Goal: Task Accomplishment & Management: Use online tool/utility

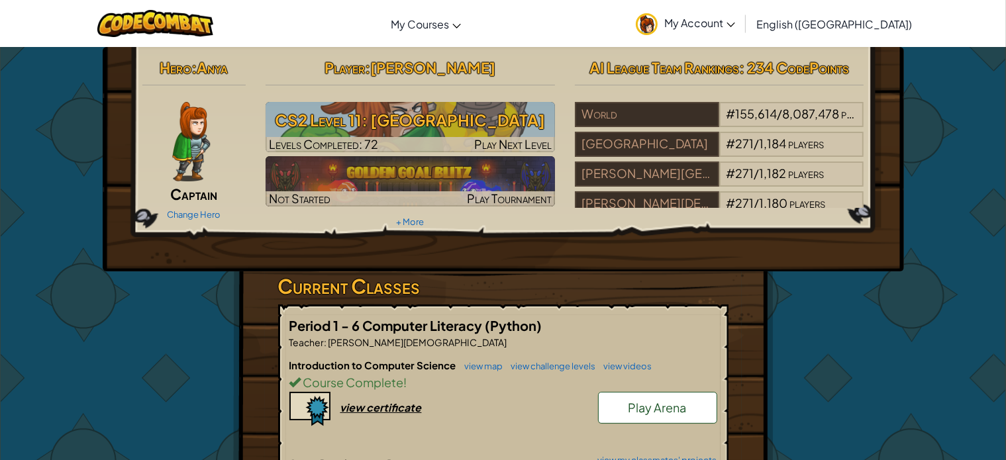
click at [502, 101] on div "Player : [PERSON_NAME] CS2 Level 11: Thornbush Farm Levels Completed: 72 Play N…" at bounding box center [410, 143] width 309 height 178
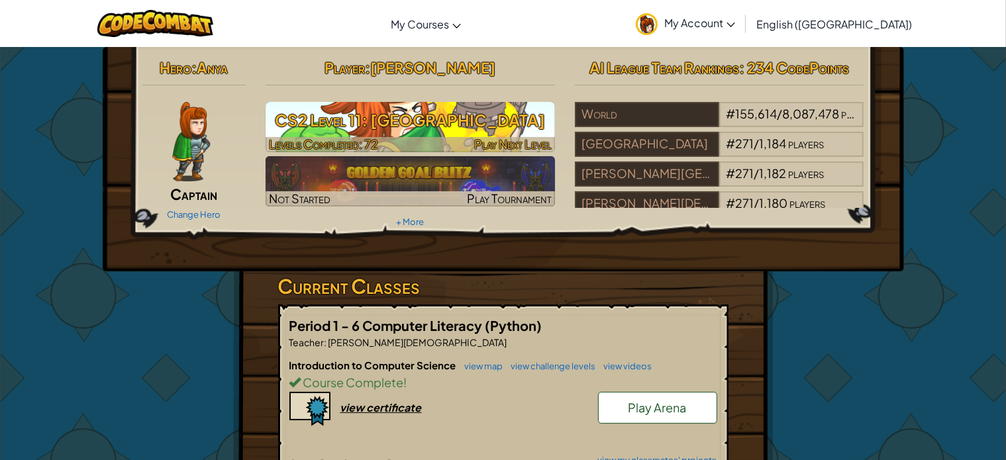
click at [500, 122] on h3 "CS2 Level 11: [GEOGRAPHIC_DATA]" at bounding box center [409, 120] width 289 height 30
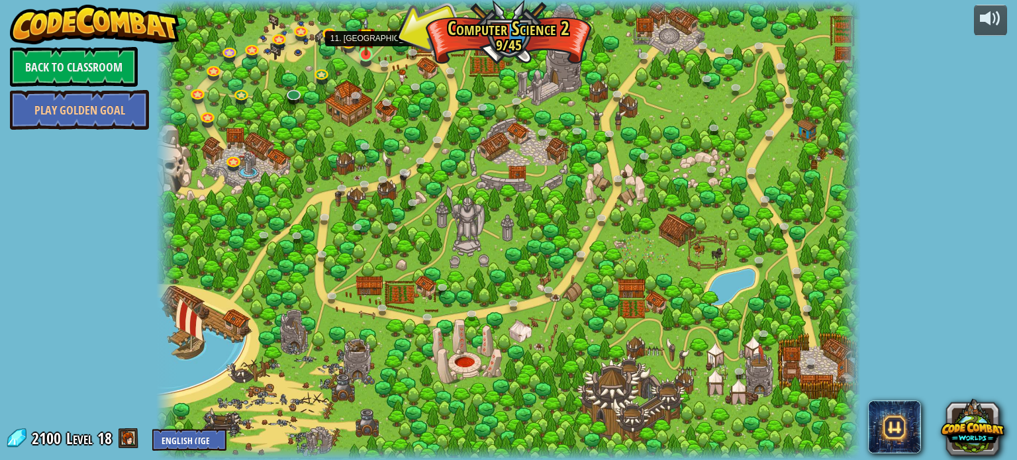
click at [371, 52] on img at bounding box center [365, 37] width 17 height 40
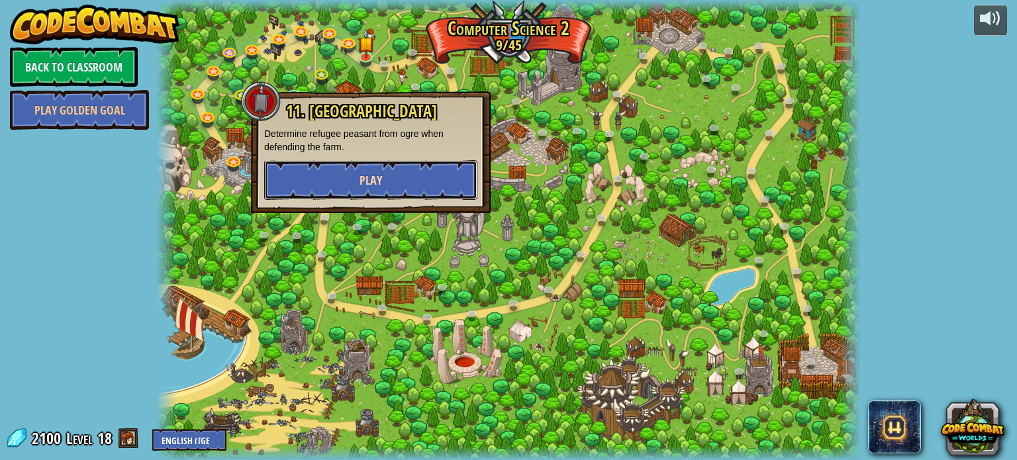
click at [384, 181] on button "Play" at bounding box center [370, 180] width 213 height 40
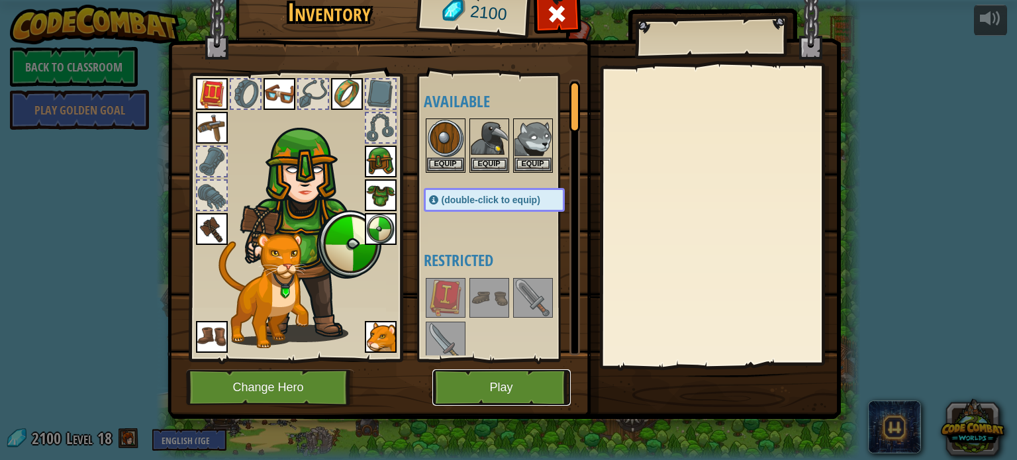
click at [486, 385] on button "Play" at bounding box center [501, 387] width 138 height 36
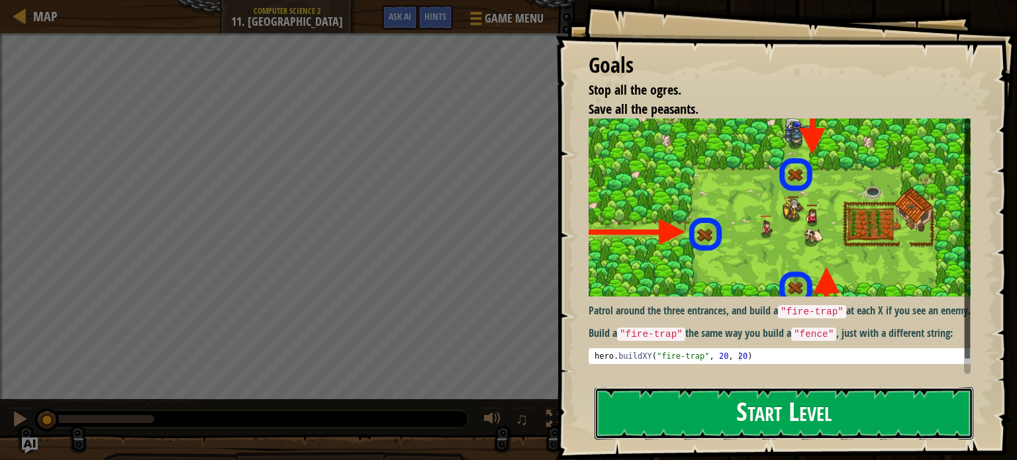
click at [684, 434] on button "Start Level" at bounding box center [783, 413] width 379 height 52
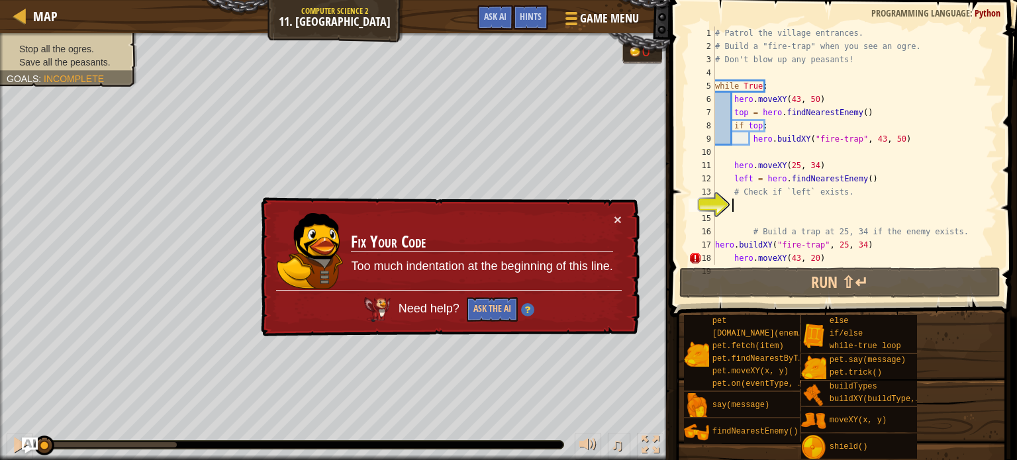
scroll to position [72, 0]
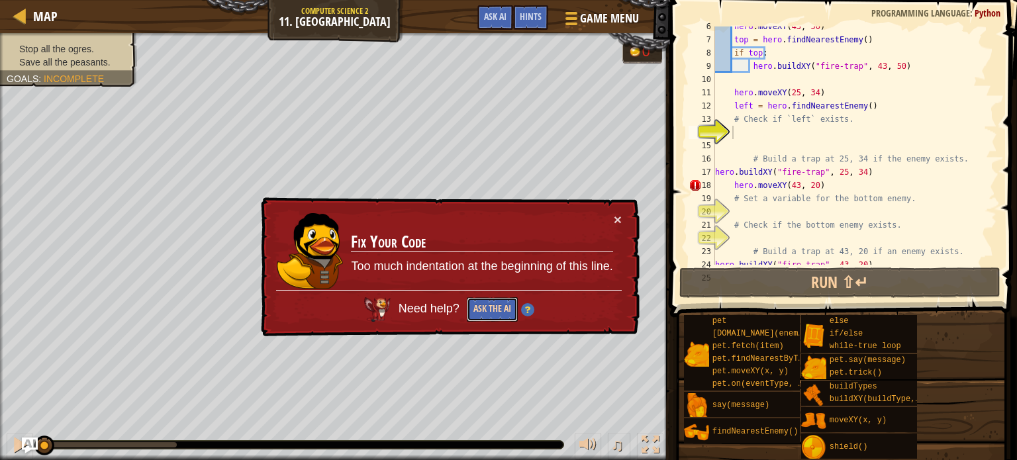
click at [495, 310] on button "Ask the AI" at bounding box center [492, 309] width 51 height 24
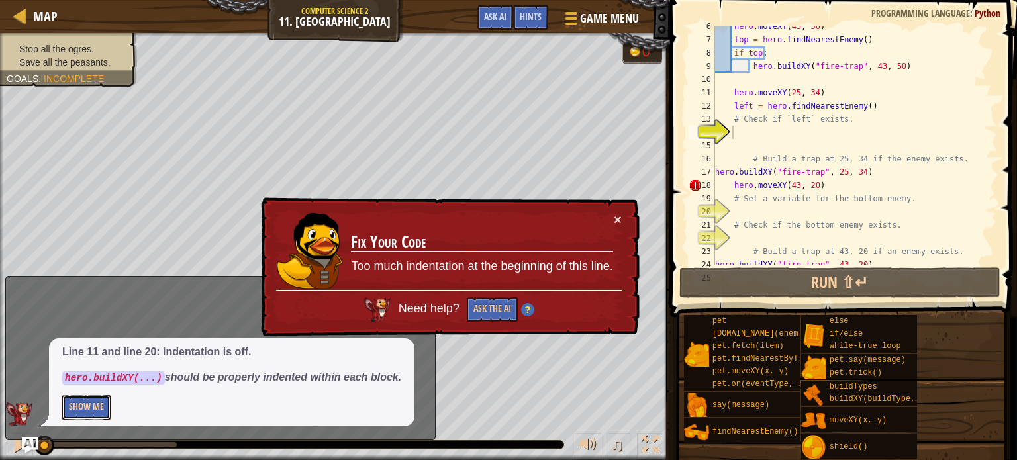
click at [90, 406] on button "Show Me" at bounding box center [86, 407] width 48 height 24
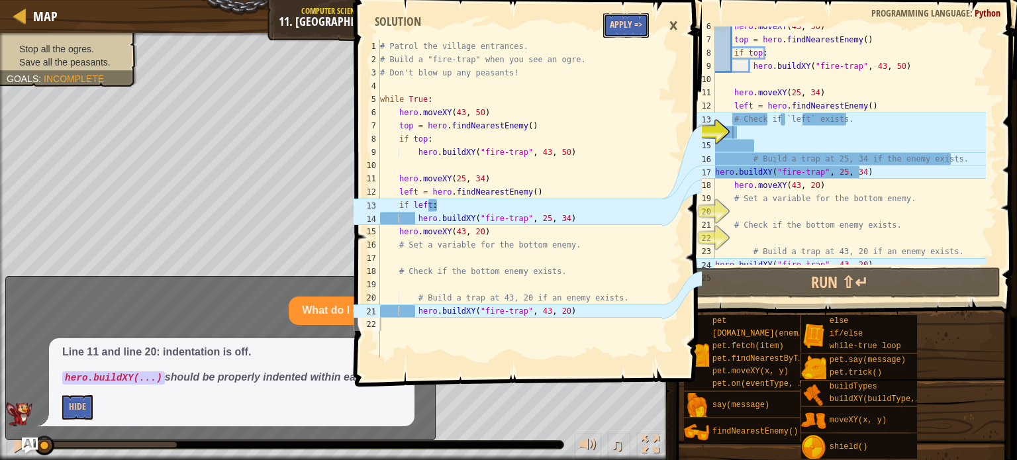
click at [624, 26] on button "Apply =>" at bounding box center [626, 25] width 46 height 24
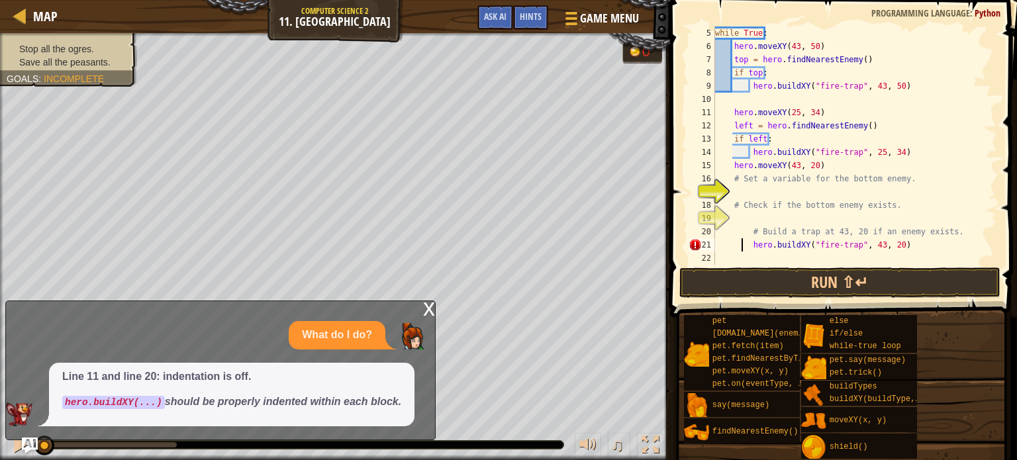
click at [741, 248] on div "while True : hero . moveXY ( 43 , 50 ) top = hero . findNearestEnemy ( ) if top…" at bounding box center [848, 158] width 273 height 265
type textarea "hero.buildXY("fire-trap", 43, 20)"
click at [749, 213] on div "while True : hero . moveXY ( 43 , 50 ) top = hero . findNearestEnemy ( ) if top…" at bounding box center [848, 158] width 273 height 265
type textarea "h"
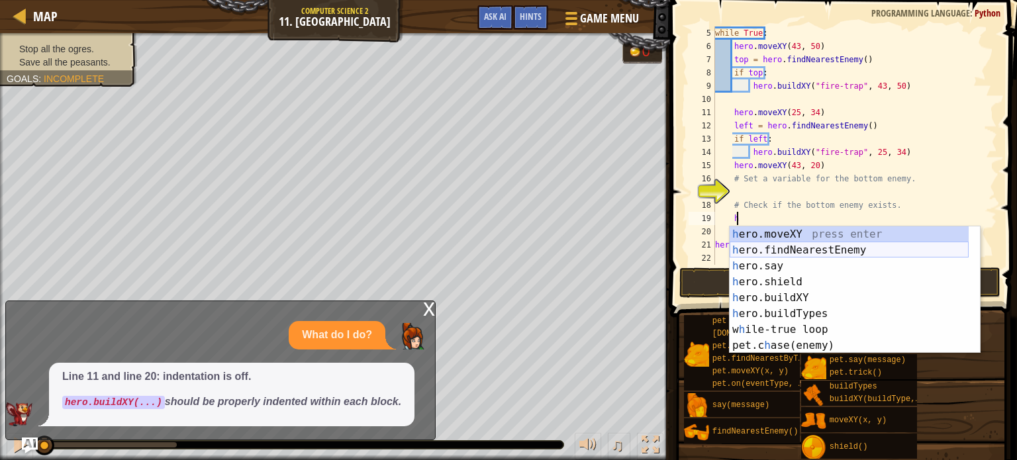
click at [786, 246] on div "h ero.moveXY press enter h ero.findNearestEnemy press enter h ero.say press ent…" at bounding box center [848, 305] width 239 height 159
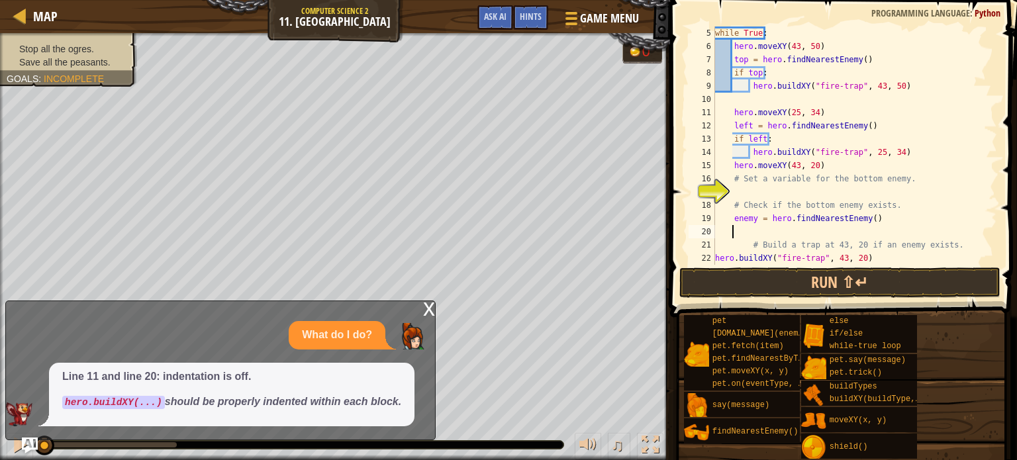
scroll to position [6, 0]
click at [741, 196] on div "while True : hero . moveXY ( 43 , 50 ) top = hero . findNearestEnemy ( ) if top…" at bounding box center [848, 158] width 273 height 265
click at [431, 310] on div "x" at bounding box center [429, 307] width 12 height 13
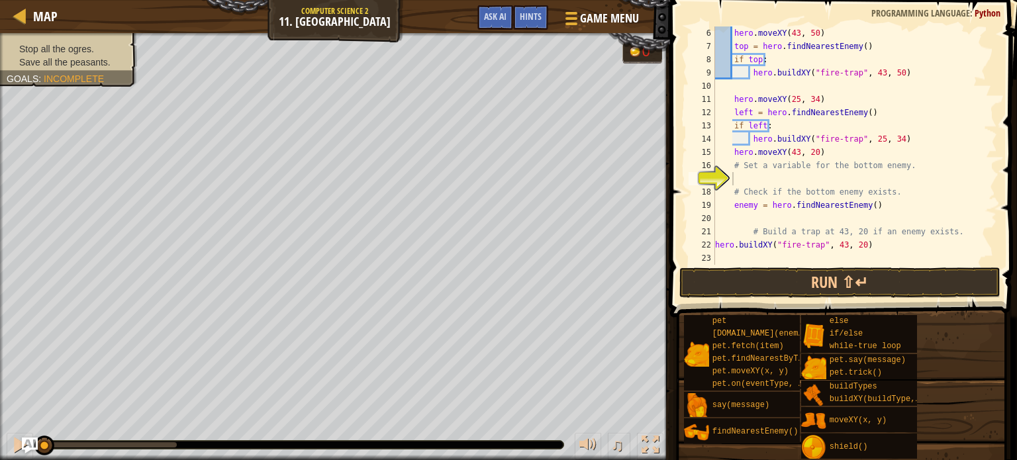
scroll to position [66, 0]
click at [754, 288] on button "Run ⇧↵" at bounding box center [839, 282] width 321 height 30
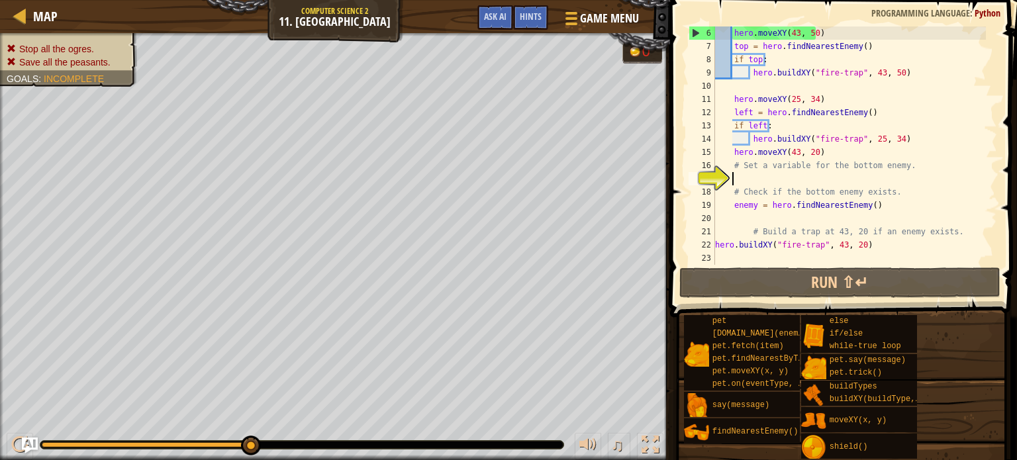
scroll to position [6, 1]
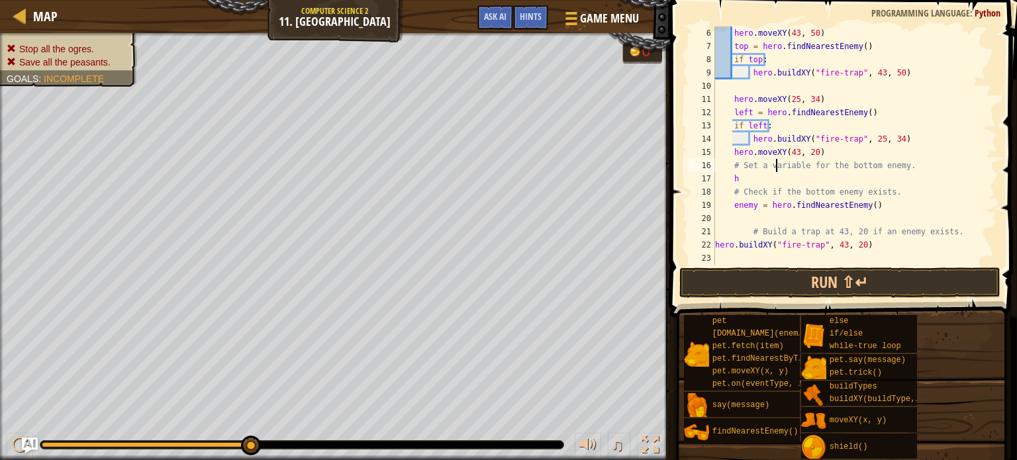
click at [775, 169] on div "hero . moveXY ( 43 , 50 ) top = hero . findNearestEnemy ( ) if top : hero . bui…" at bounding box center [848, 158] width 273 height 265
click at [744, 177] on div "hero . moveXY ( 43 , 50 ) top = hero . findNearestEnemy ( ) if top : hero . bui…" at bounding box center [848, 158] width 273 height 265
type textarea "h"
click at [732, 179] on div "hero . moveXY ( 43 , 50 ) top = hero . findNearestEnemy ( ) if top : hero . bui…" at bounding box center [848, 158] width 273 height 265
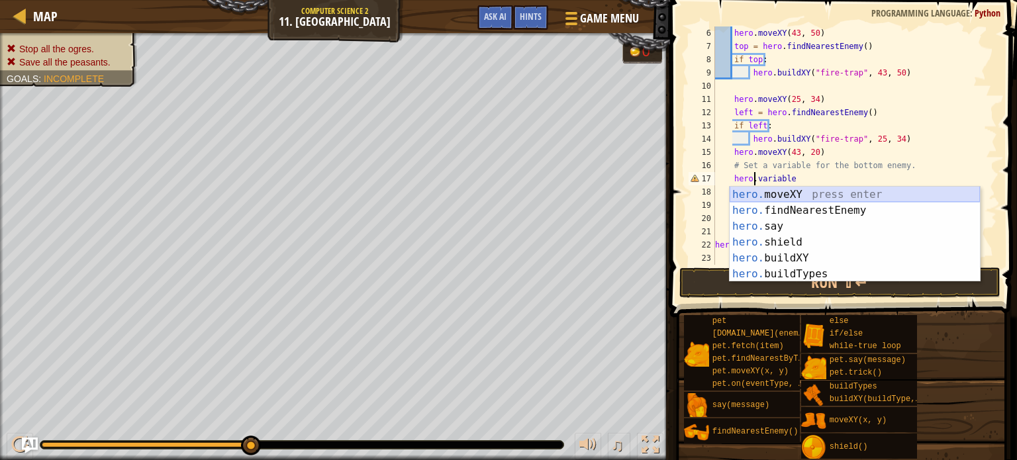
click at [792, 193] on div "hero. moveXY press enter hero. findNearestEnemy press enter hero. say press ent…" at bounding box center [854, 250] width 250 height 127
type textarea "hero.moveXY(x, y)"
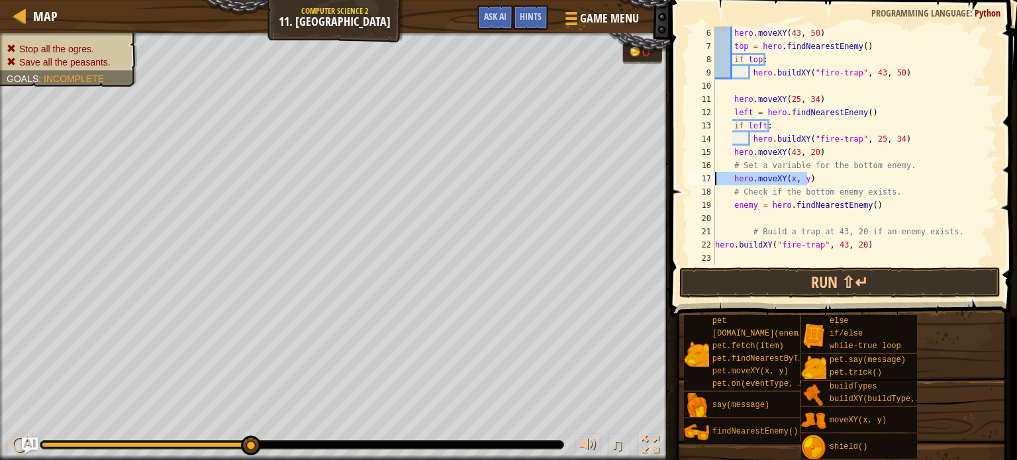
drag, startPoint x: 807, startPoint y: 178, endPoint x: 712, endPoint y: 185, distance: 94.9
click at [712, 185] on div "hero.moveXY(x, y) 6 7 8 9 10 11 12 13 14 15 16 17 18 19 20 21 22 23 hero . move…" at bounding box center [841, 145] width 311 height 238
click at [734, 166] on div "hero . moveXY ( 43 , 50 ) top = hero . findNearestEnemy ( ) if top : hero . bui…" at bounding box center [848, 158] width 273 height 265
type textarea "# Set a variable for the bottom enemy."
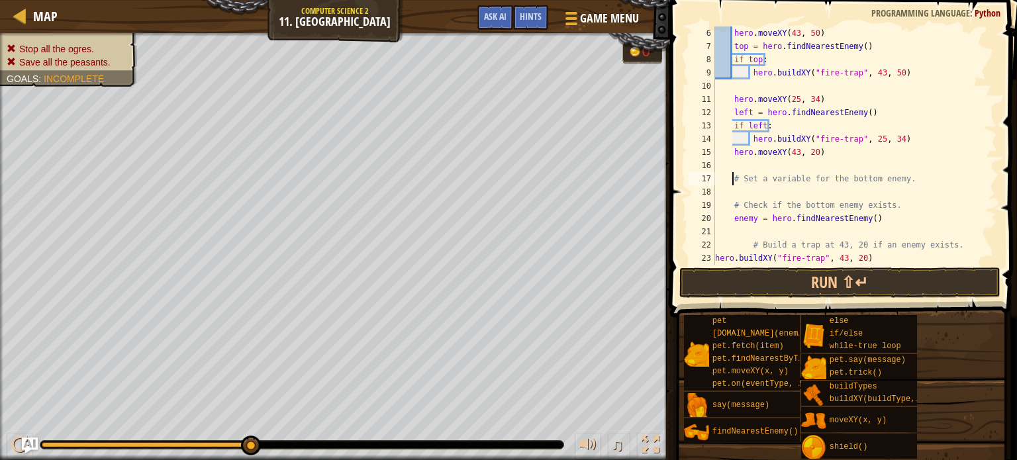
click at [734, 166] on div "hero . moveXY ( 43 , 50 ) top = hero . findNearestEnemy ( ) if top : hero . bui…" at bounding box center [848, 158] width 273 height 265
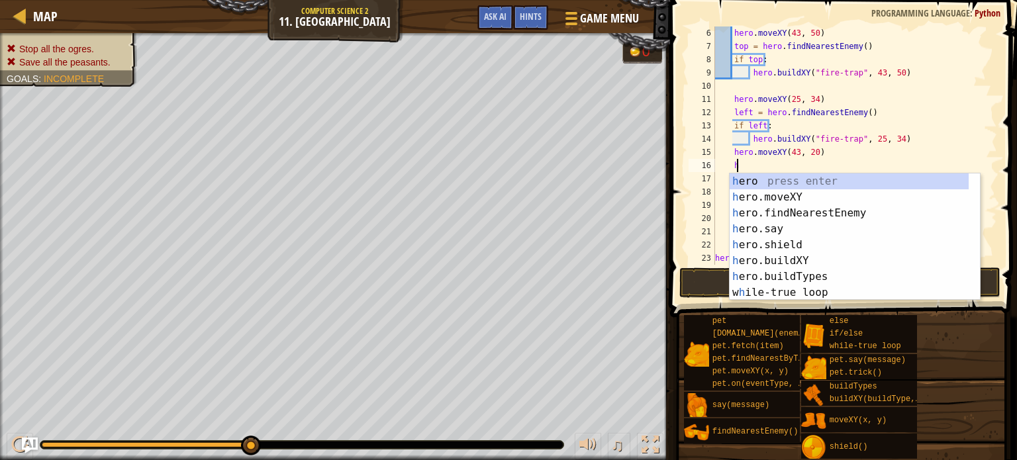
scroll to position [6, 1]
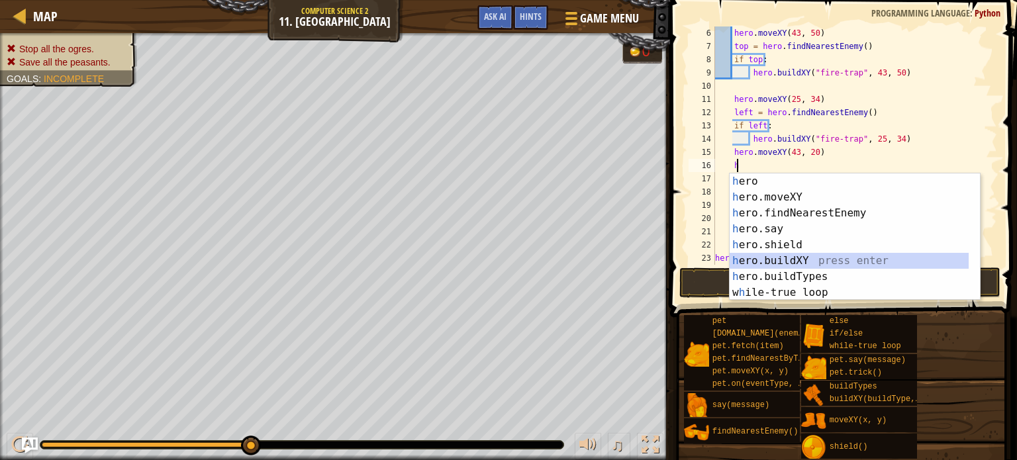
click at [759, 259] on div "h ero press enter h ero.moveXY press enter h ero.findNearestEnemy press enter h…" at bounding box center [848, 252] width 239 height 159
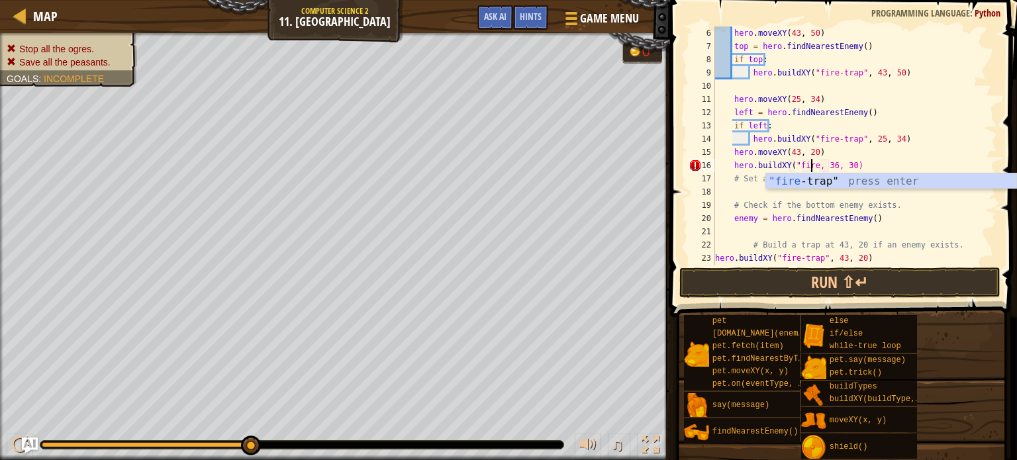
scroll to position [6, 8]
click at [836, 182] on div ""fire -trap" press enter" at bounding box center [891, 197] width 250 height 48
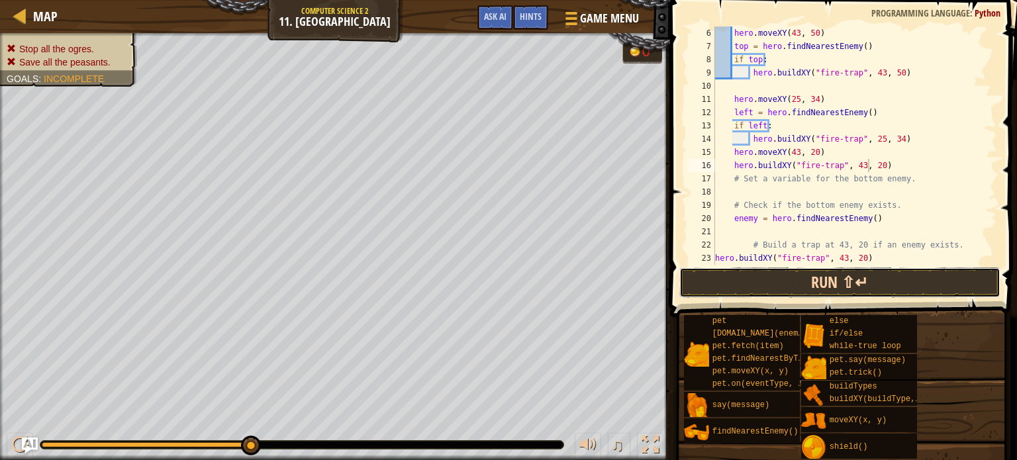
click at [729, 279] on button "Run ⇧↵" at bounding box center [839, 282] width 321 height 30
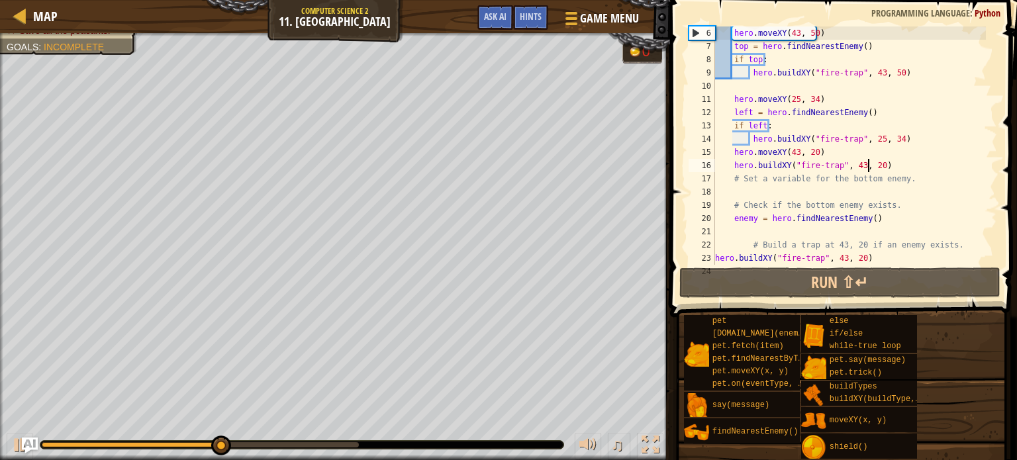
click at [731, 154] on div "hero . moveXY ( 43 , 50 ) top = hero . findNearestEnemy ( ) if top : hero . bui…" at bounding box center [848, 158] width 273 height 265
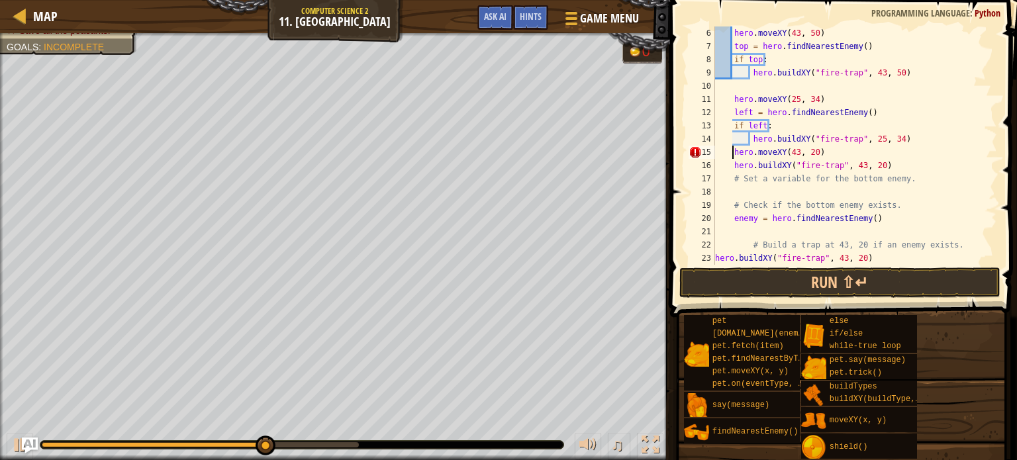
scroll to position [6, 5]
click at [729, 167] on div "hero . moveXY ( 43 , 50 ) top = hero . findNearestEnemy ( ) if top : hero . bui…" at bounding box center [848, 158] width 273 height 265
click at [732, 168] on div "hero . moveXY ( 43 , 50 ) top = hero . findNearestEnemy ( ) if top : hero . bui…" at bounding box center [848, 158] width 273 height 265
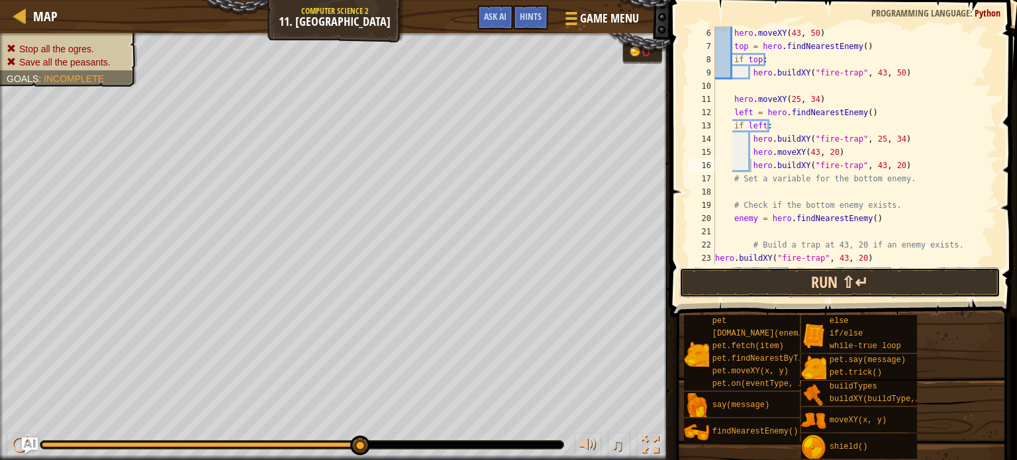
click at [746, 281] on button "Run ⇧↵" at bounding box center [839, 282] width 321 height 30
click at [729, 219] on div "hero . moveXY ( 43 , 50 ) top = hero . findNearestEnemy ( ) if top : hero . bui…" at bounding box center [848, 158] width 273 height 265
type textarea "enemy = hero.findNearestEnemy()"
click at [737, 275] on button "Run ⇧↵" at bounding box center [839, 282] width 321 height 30
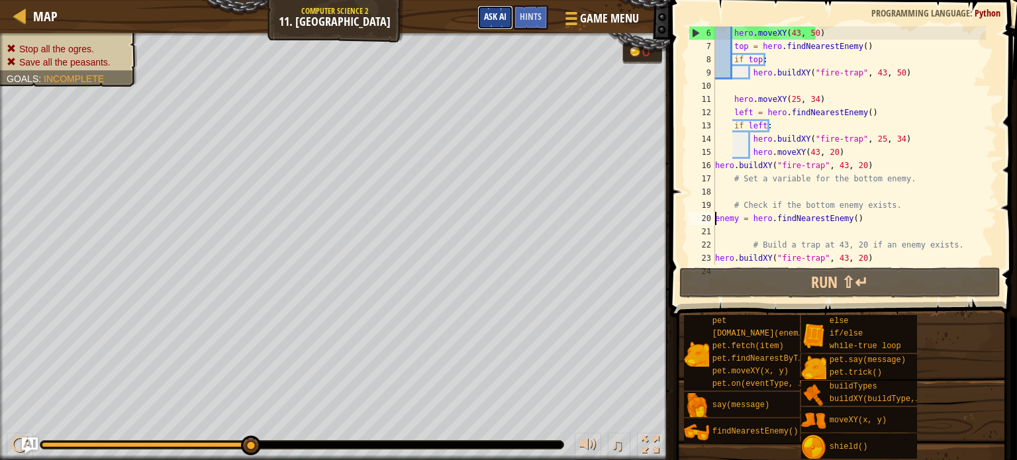
click at [496, 10] on button "Ask AI" at bounding box center [495, 17] width 36 height 24
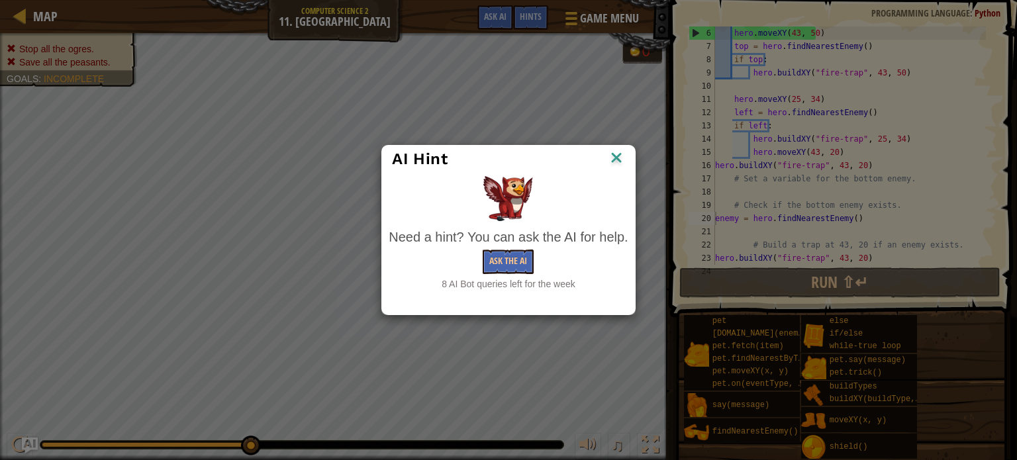
click at [533, 52] on div "AI Hint Need a hint? You can ask the AI for help. Ask the AI 8 AI Bot queries l…" at bounding box center [508, 230] width 1017 height 460
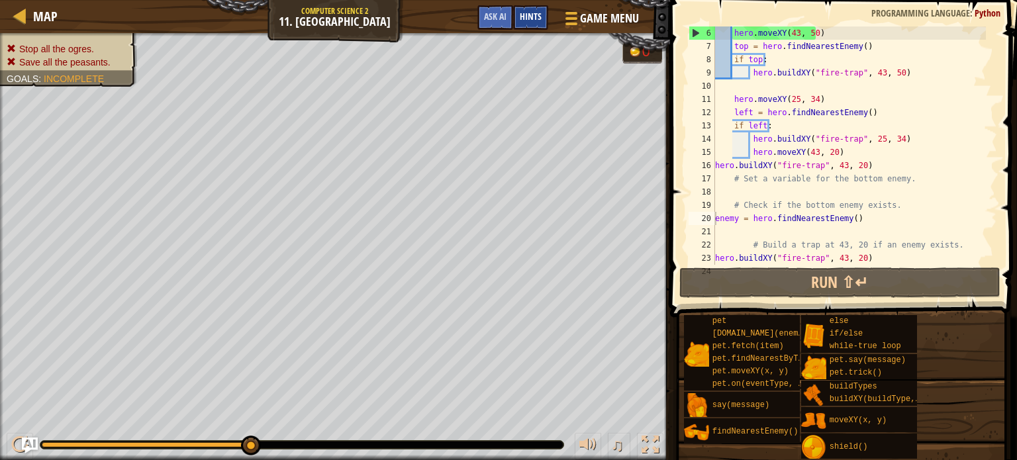
click at [532, 20] on span "Hints" at bounding box center [531, 16] width 22 height 13
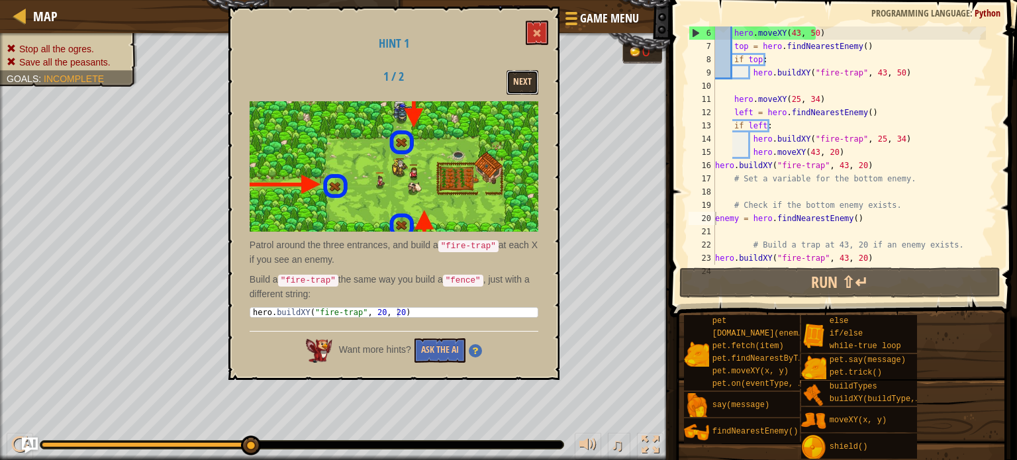
click at [517, 87] on button "Next" at bounding box center [522, 82] width 32 height 24
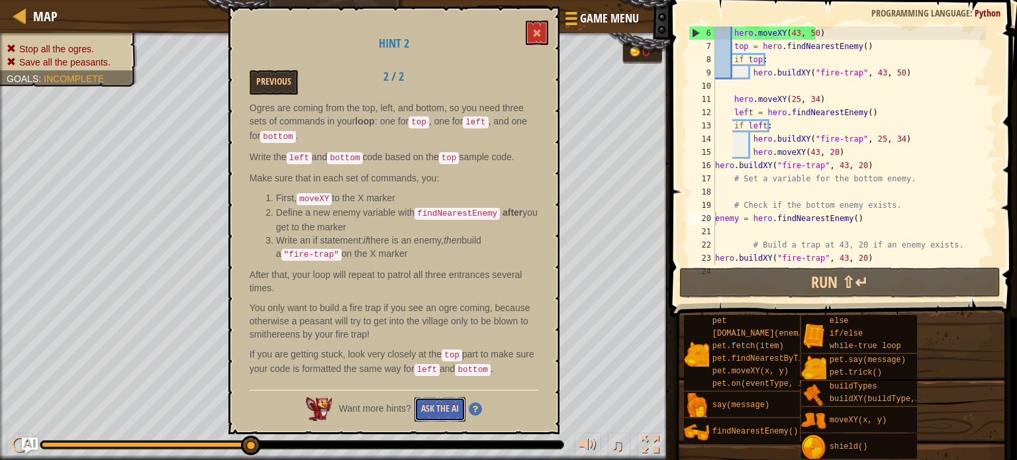
click at [445, 397] on button "Ask the AI" at bounding box center [439, 409] width 51 height 24
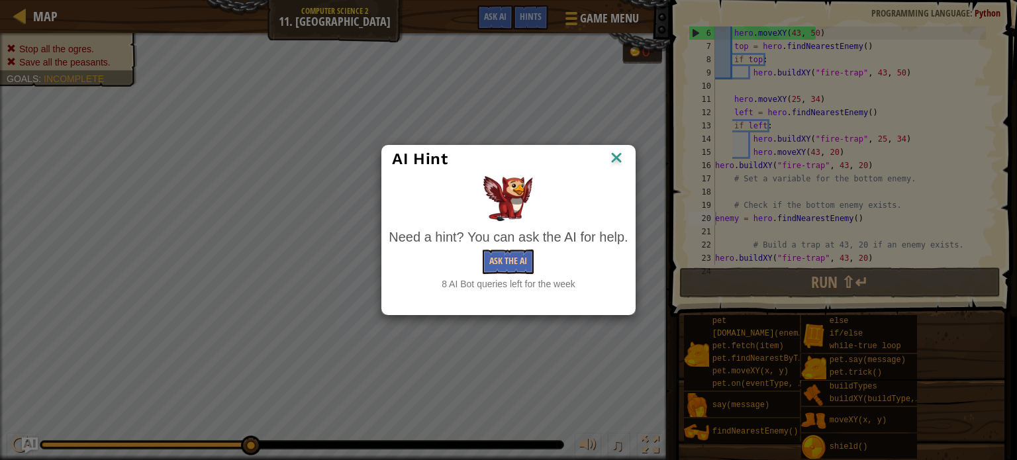
click at [503, 275] on div "Need a hint? You can ask the AI for help. Ask the AI 8 AI Bot queries left for …" at bounding box center [508, 260] width 239 height 64
click at [500, 259] on button "Ask the AI" at bounding box center [508, 262] width 51 height 24
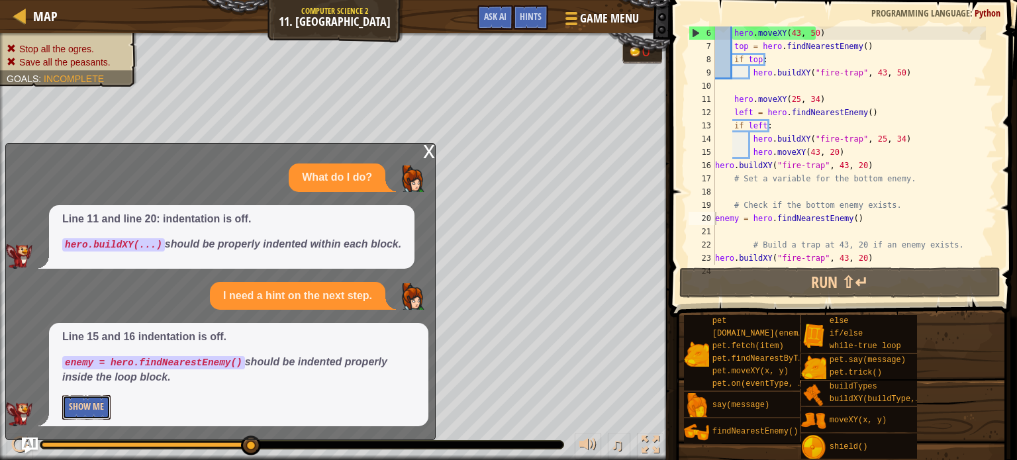
click at [90, 402] on button "Show Me" at bounding box center [86, 407] width 48 height 24
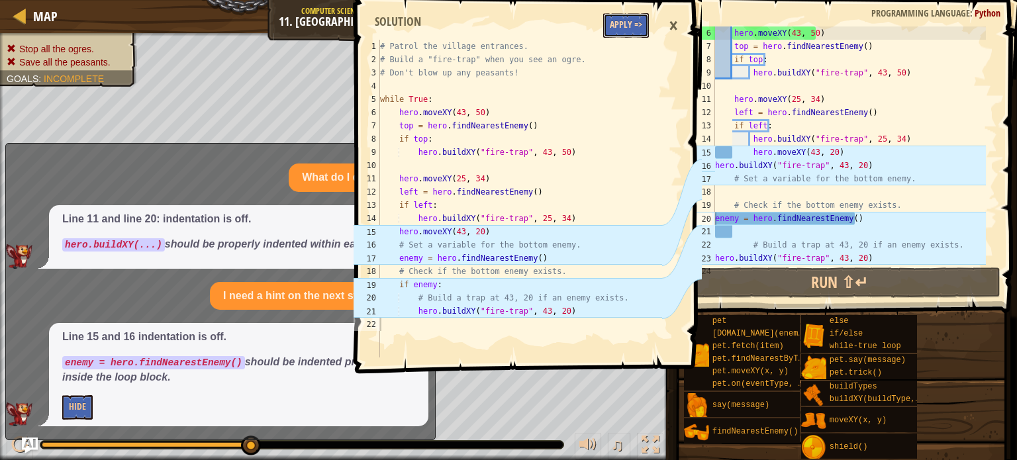
click at [633, 18] on button "Apply =>" at bounding box center [626, 25] width 46 height 24
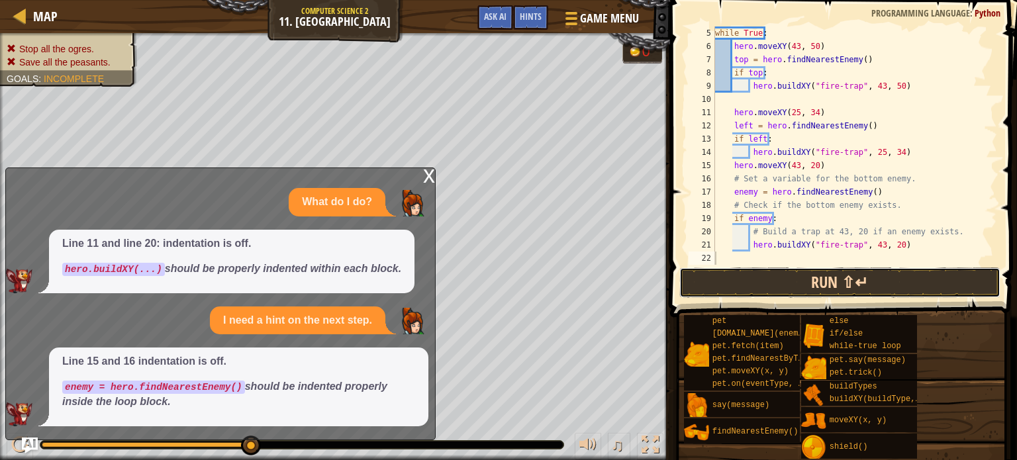
click at [696, 283] on button "Run ⇧↵" at bounding box center [839, 282] width 321 height 30
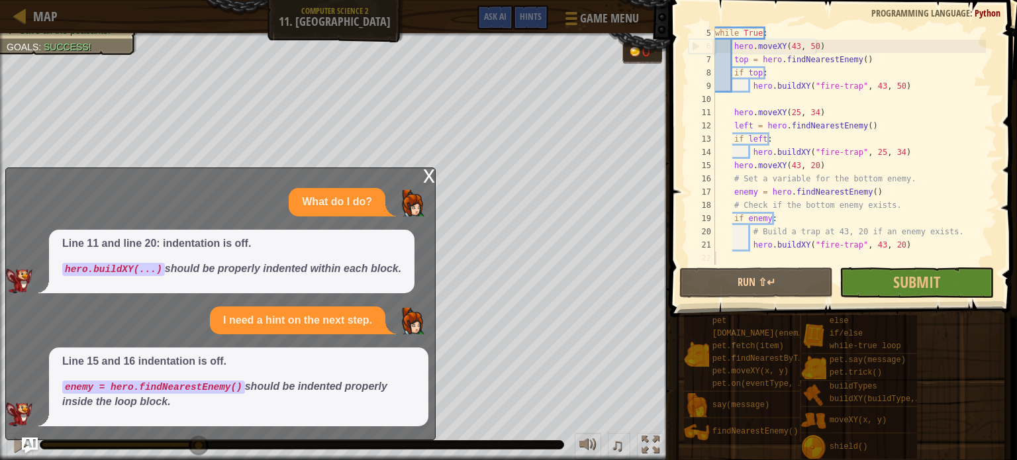
click at [426, 175] on div "x" at bounding box center [429, 174] width 12 height 13
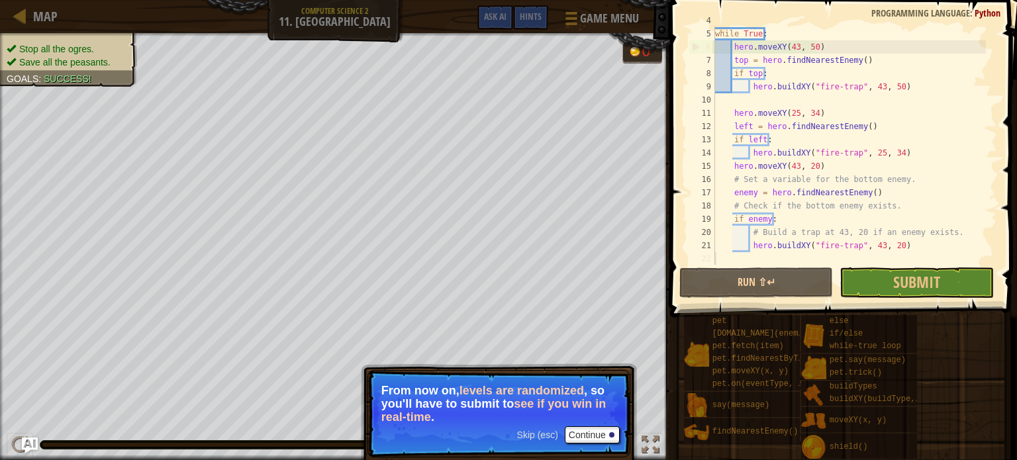
scroll to position [52, 0]
click at [602, 436] on button "Continue" at bounding box center [592, 434] width 55 height 17
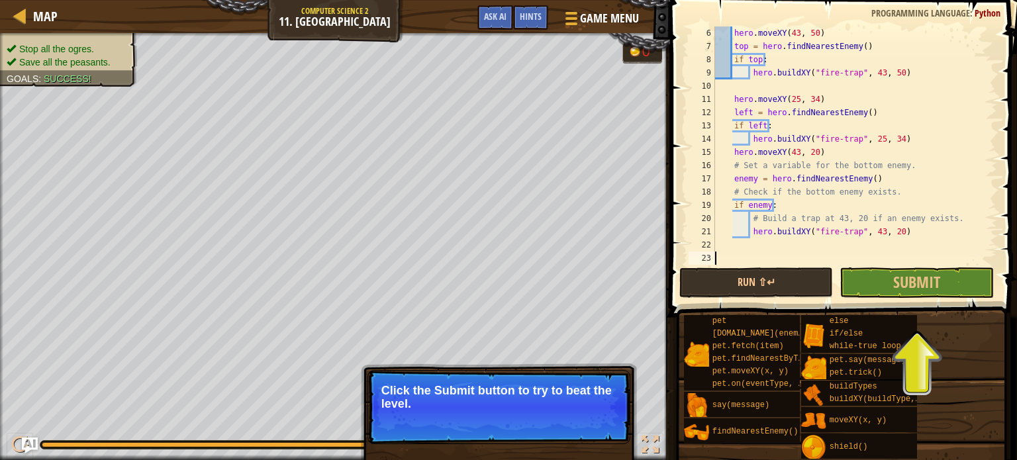
scroll to position [66, 0]
click at [884, 280] on button "Submit" at bounding box center [916, 282] width 154 height 30
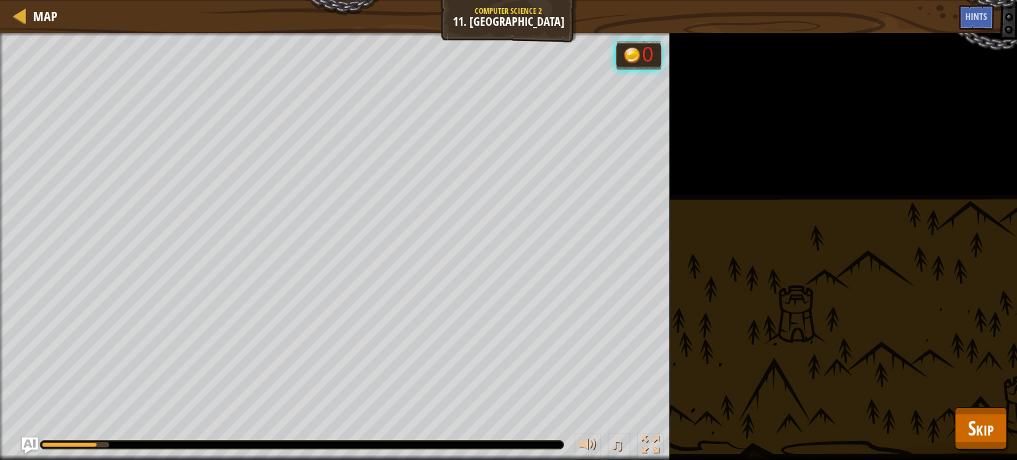
click at [986, 401] on div "Stop all the ogres. Save all the peasants. Goals : Running... 0 ♫ Anya 194 x: 4…" at bounding box center [508, 246] width 1017 height 427
click at [972, 415] on span "Skip" at bounding box center [981, 427] width 26 height 27
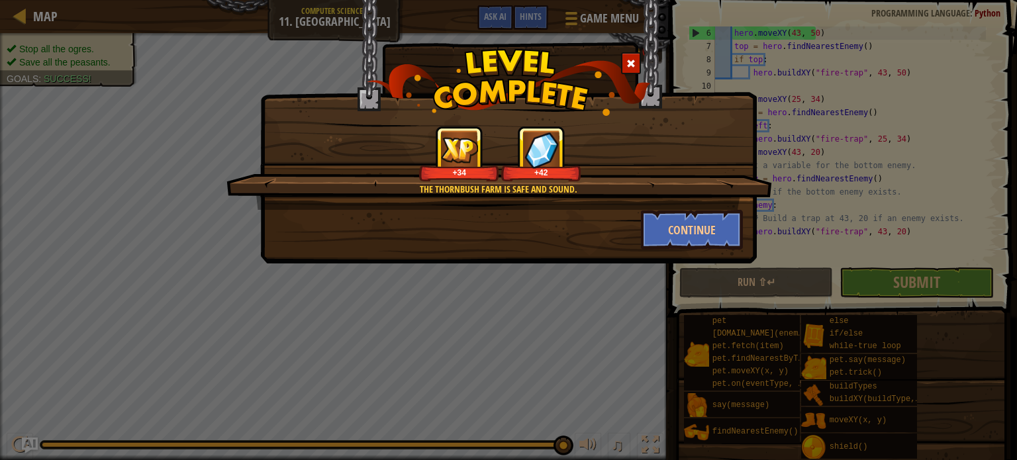
click at [636, 62] on div at bounding box center [631, 63] width 20 height 22
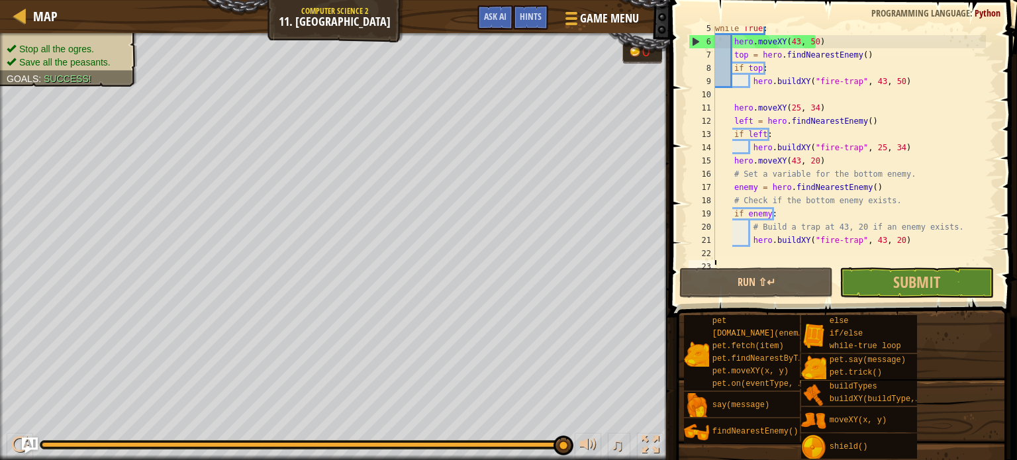
scroll to position [58, 0]
click at [905, 278] on span "Submit" at bounding box center [916, 281] width 47 height 21
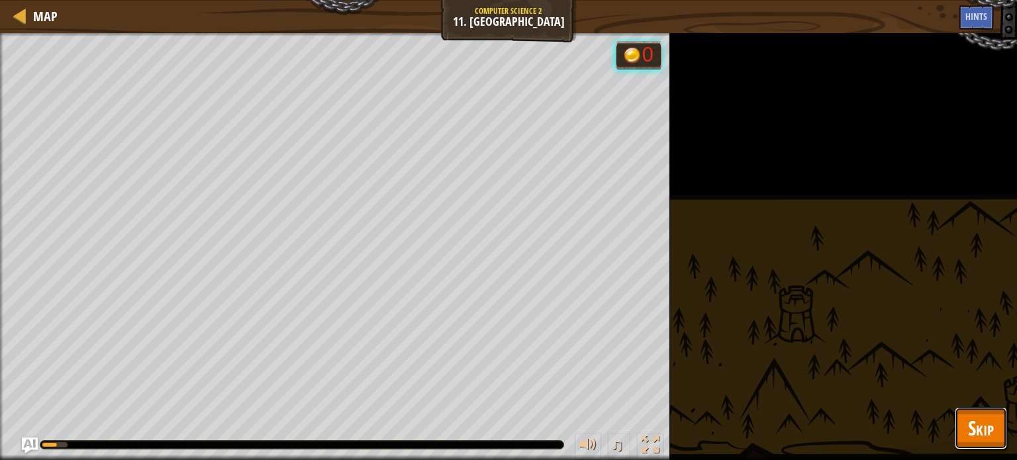
click at [1000, 425] on button "Skip" at bounding box center [981, 428] width 52 height 42
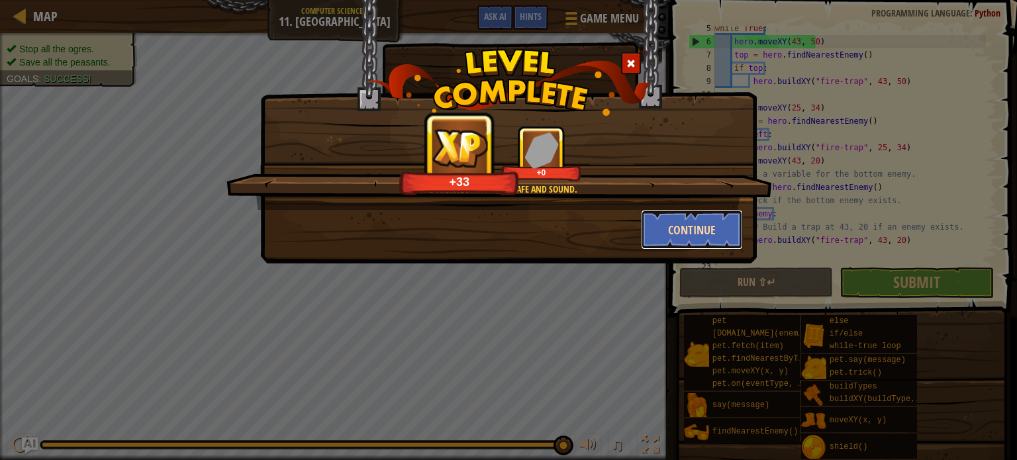
click at [681, 223] on button "Continue" at bounding box center [692, 230] width 103 height 40
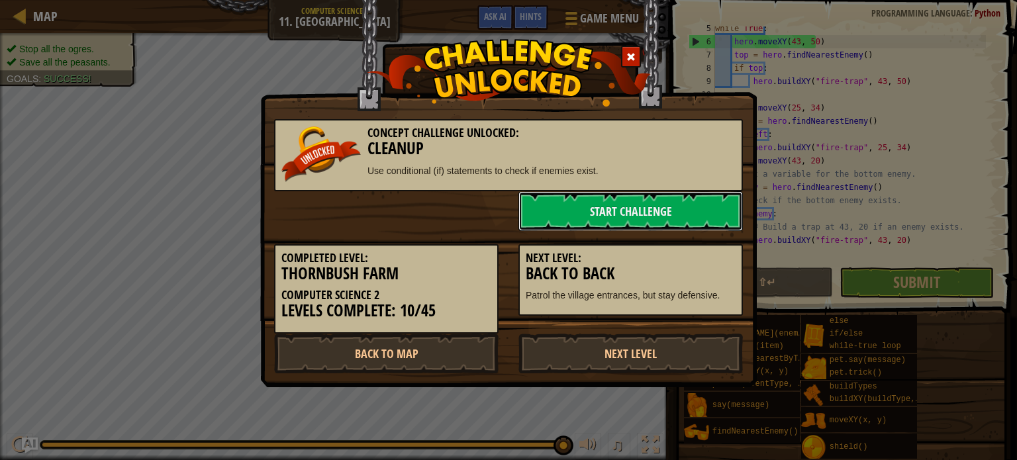
click at [681, 223] on link "Start Challenge" at bounding box center [630, 211] width 224 height 40
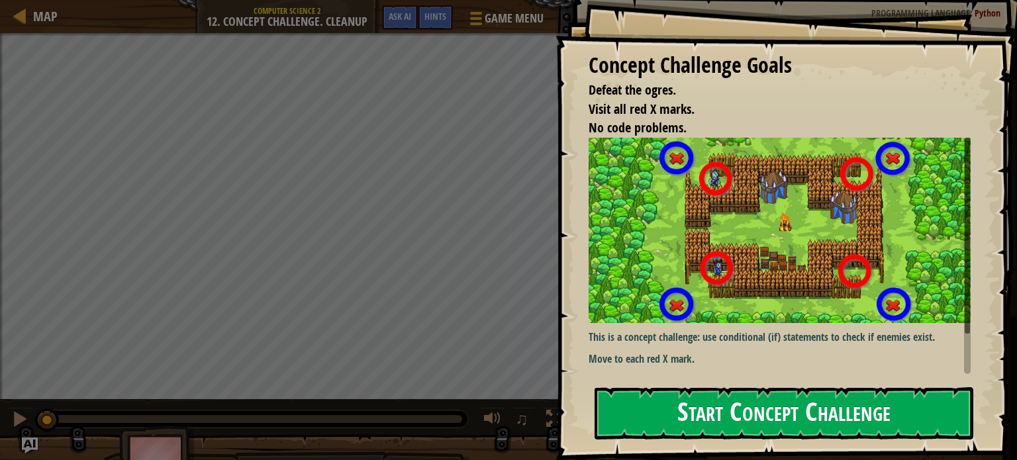
click at [674, 394] on button "Start Concept Challenge" at bounding box center [783, 413] width 379 height 52
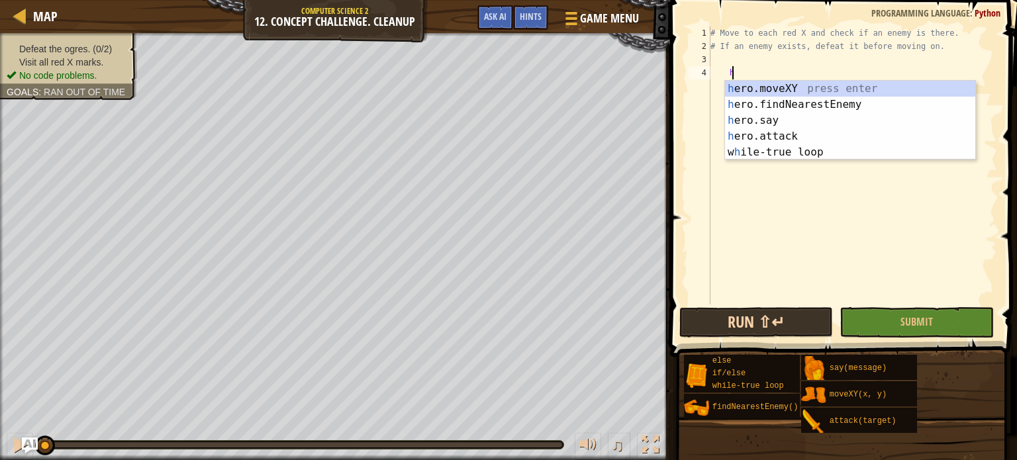
scroll to position [6, 1]
type textarea "h"
click at [725, 316] on button "Run ⇧↵" at bounding box center [756, 322] width 154 height 30
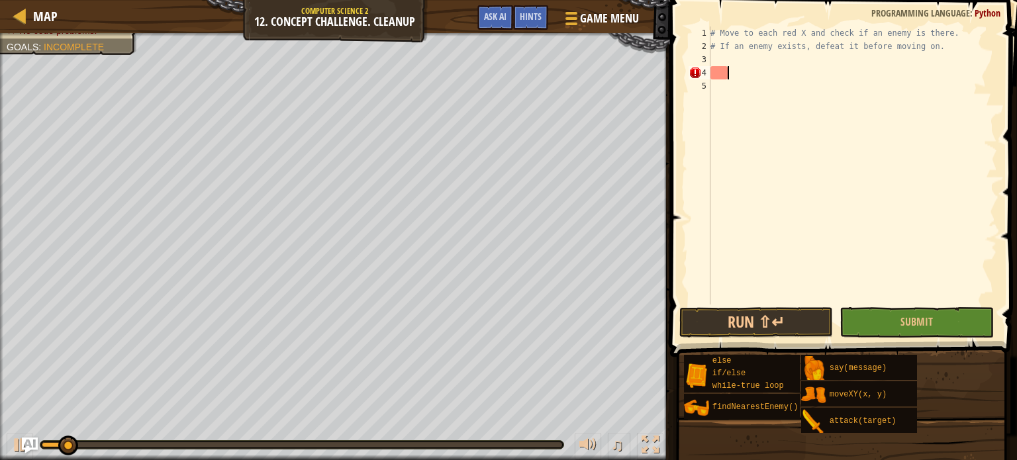
scroll to position [6, 0]
type textarea "h"
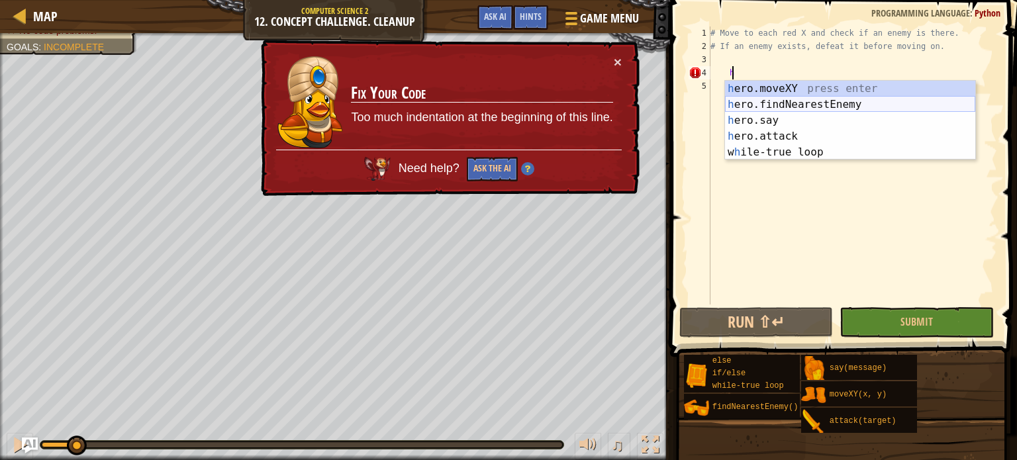
click at [790, 99] on div "h ero.moveXY press enter h ero.findNearestEnemy press enter h ero.say press ent…" at bounding box center [850, 136] width 250 height 111
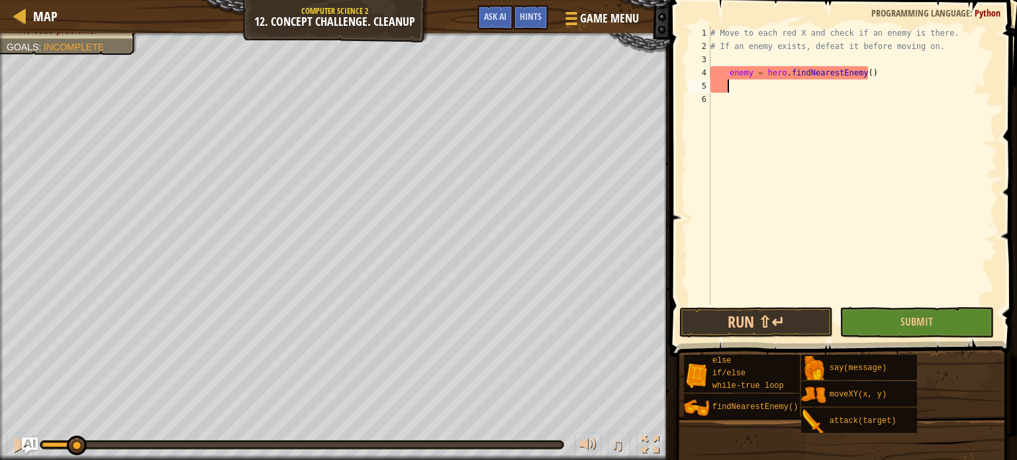
scroll to position [6, 0]
click at [729, 77] on div "# Move to each red X and check if an enemy is there. # If an enemy exists, defe…" at bounding box center [852, 178] width 289 height 305
type textarea "enemy = hero.findNearestEnemy()"
click at [731, 81] on div "# Move to each red X and check if an enemy is there. # If an enemy exists, defe…" at bounding box center [852, 178] width 289 height 305
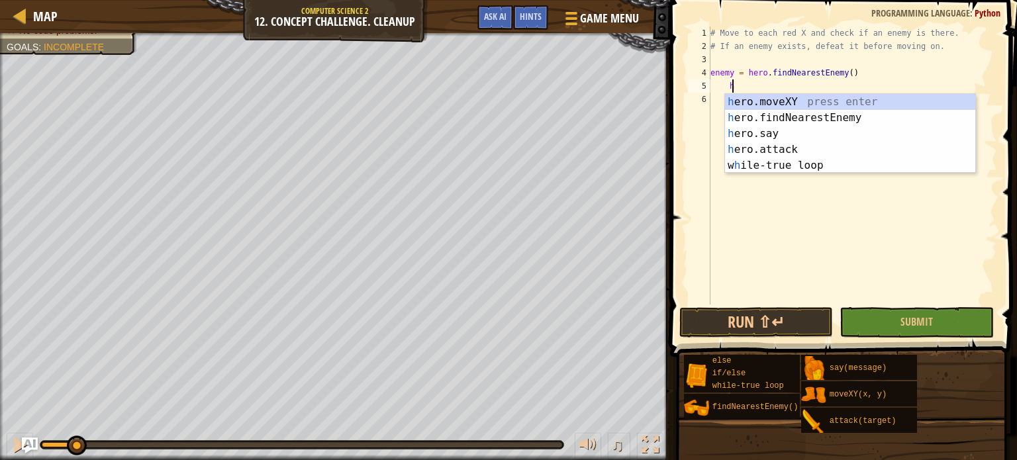
scroll to position [6, 1]
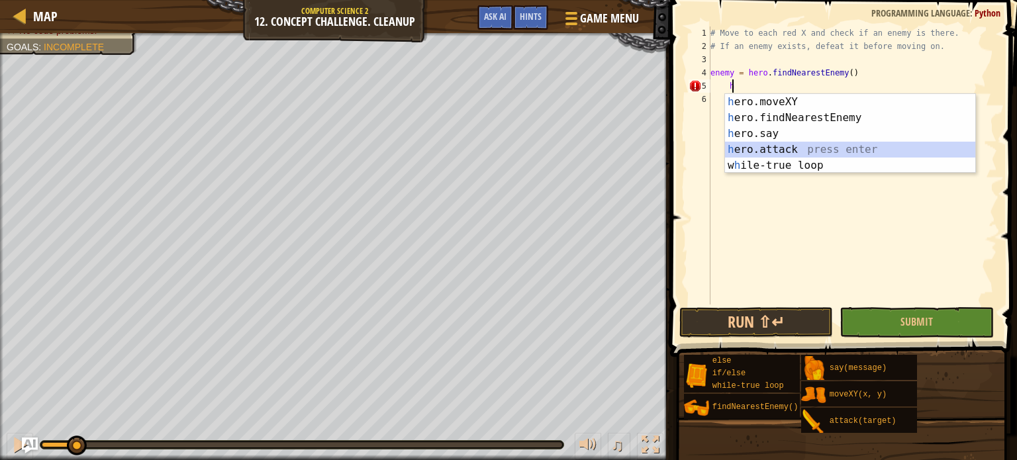
click at [773, 148] on div "h ero.moveXY press enter h ero.findNearestEnemy press enter h ero.say press ent…" at bounding box center [850, 149] width 250 height 111
type textarea "hero.attack(enemy)"
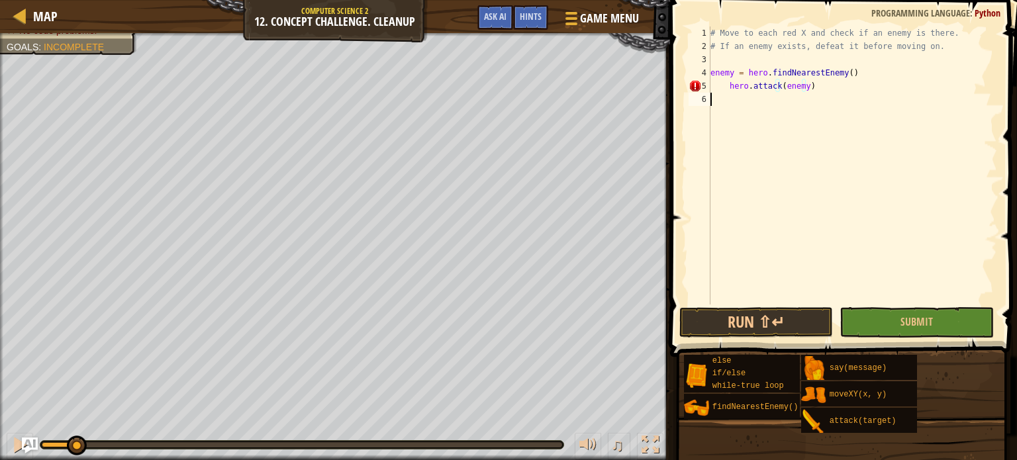
click at [771, 124] on div "# Move to each red X and check if an enemy is there. # If an enemy exists, defe…" at bounding box center [852, 178] width 289 height 305
click at [726, 89] on div "# Move to each red X and check if an enemy is there. # If an enemy exists, defe…" at bounding box center [852, 178] width 289 height 305
click at [733, 314] on button "Run ⇧↵" at bounding box center [756, 322] width 154 height 30
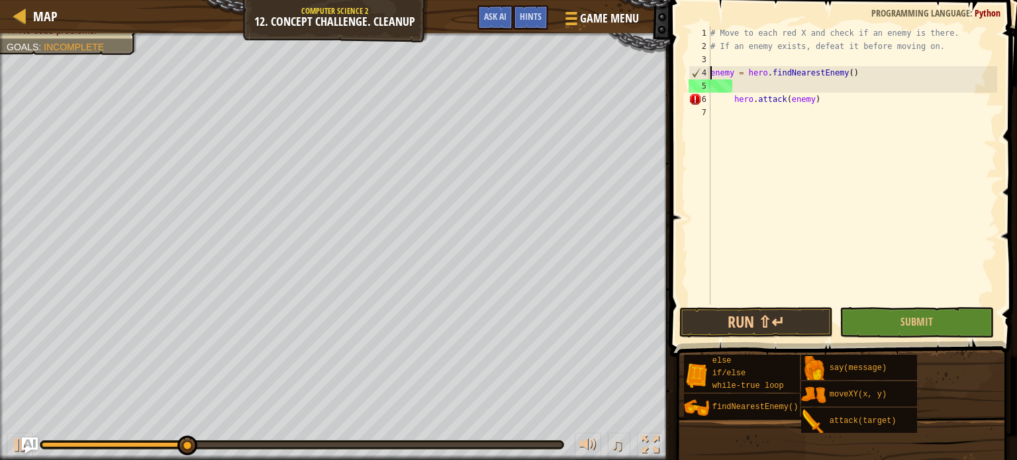
click at [710, 71] on div "# Move to each red X and check if an enemy is there. # If an enemy exists, defe…" at bounding box center [852, 178] width 289 height 305
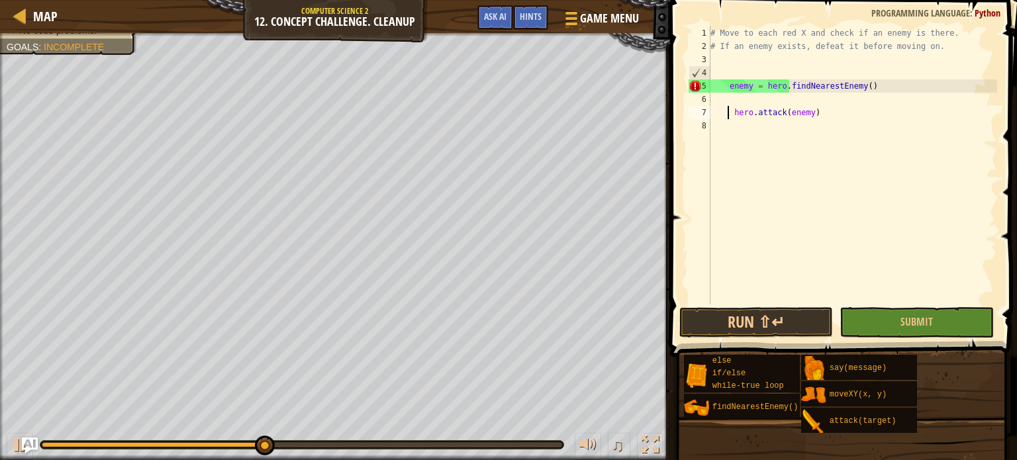
click at [727, 113] on div "# Move to each red X and check if an enemy is there. # If an enemy exists, defe…" at bounding box center [852, 178] width 289 height 305
click at [728, 113] on div "# Move to each red X and check if an enemy is there. # If an enemy exists, defe…" at bounding box center [852, 178] width 289 height 305
type textarea "hero.attack(enemy)"
click at [720, 66] on div "# Move to each red X and check if an enemy is there. # If an enemy exists, defe…" at bounding box center [852, 178] width 289 height 305
click at [720, 75] on div "# Move to each red X and check if an enemy is there. # If an enemy exists, defe…" at bounding box center [852, 178] width 289 height 305
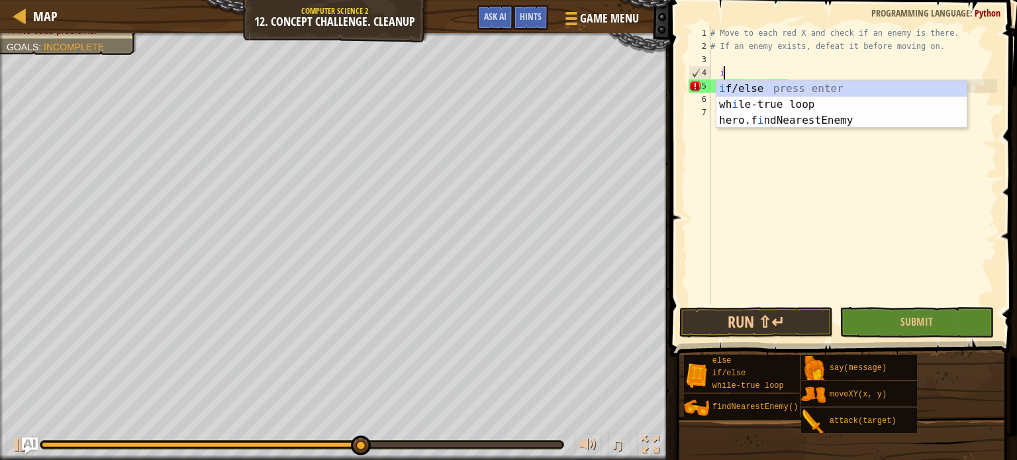
scroll to position [6, 1]
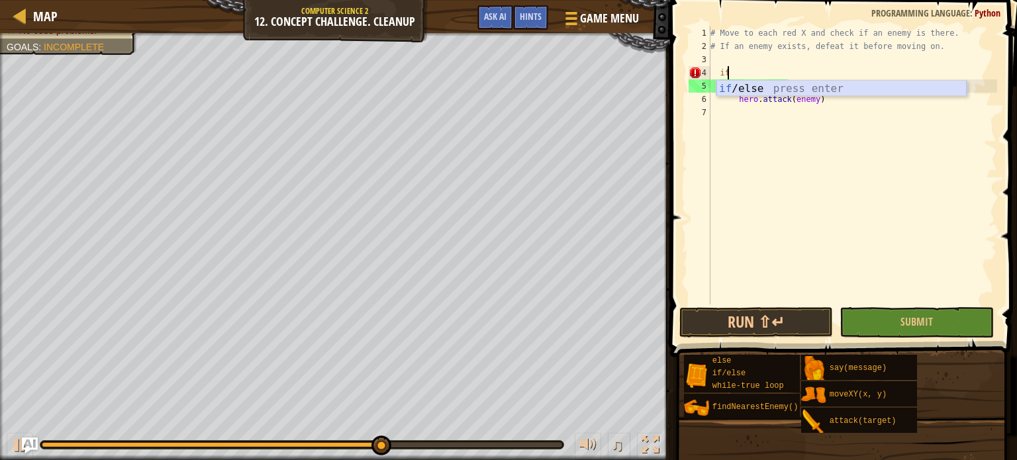
click at [749, 82] on div "if /else press enter" at bounding box center [841, 105] width 250 height 48
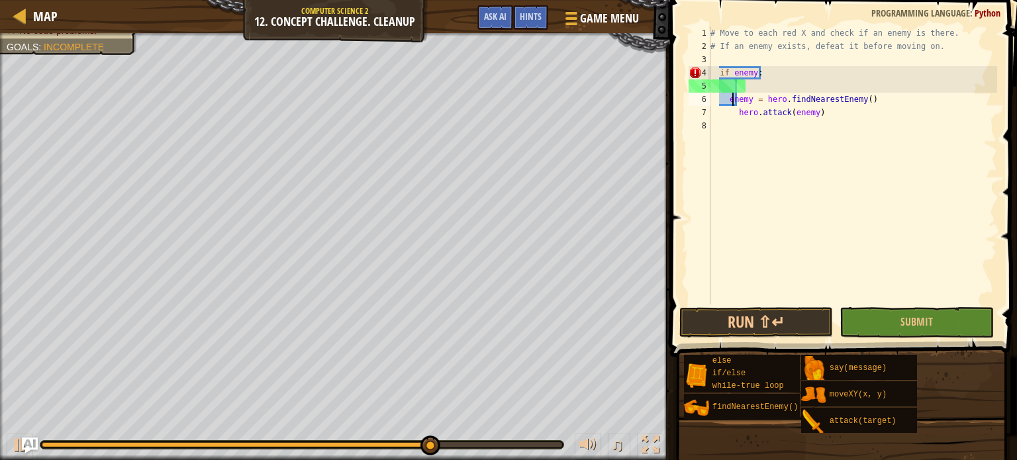
click at [730, 100] on div "# Move to each red X and check if an enemy is there. # If an enemy exists, defe…" at bounding box center [852, 178] width 289 height 305
click at [737, 100] on div "# Move to each red X and check if an enemy is there. # If an enemy exists, defe…" at bounding box center [852, 178] width 289 height 305
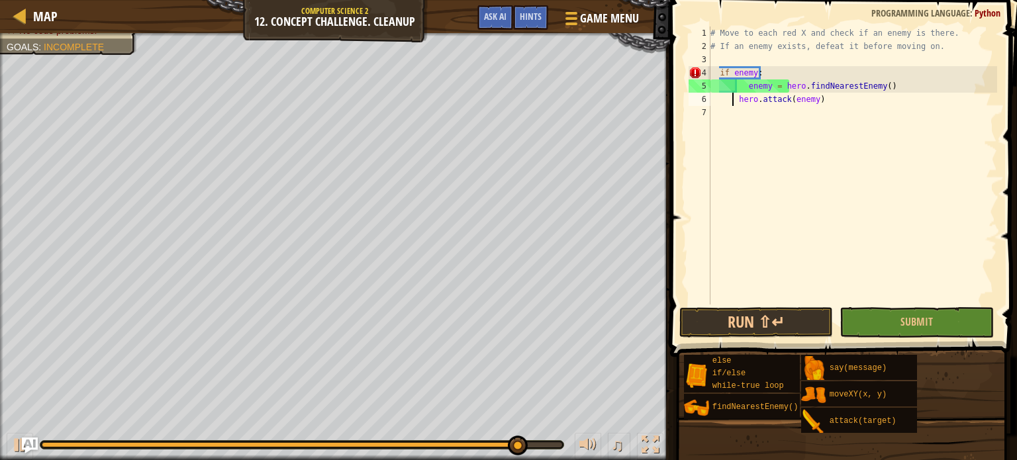
click at [734, 99] on div "# Move to each red X and check if an enemy is there. # If an enemy exists, defe…" at bounding box center [852, 178] width 289 height 305
click at [739, 100] on div "# Move to each red X and check if an enemy is there. # If an enemy exists, defe…" at bounding box center [852, 178] width 289 height 305
click at [736, 100] on div "# Move to each red X and check if an enemy is there. # If an enemy exists, defe…" at bounding box center [852, 178] width 289 height 305
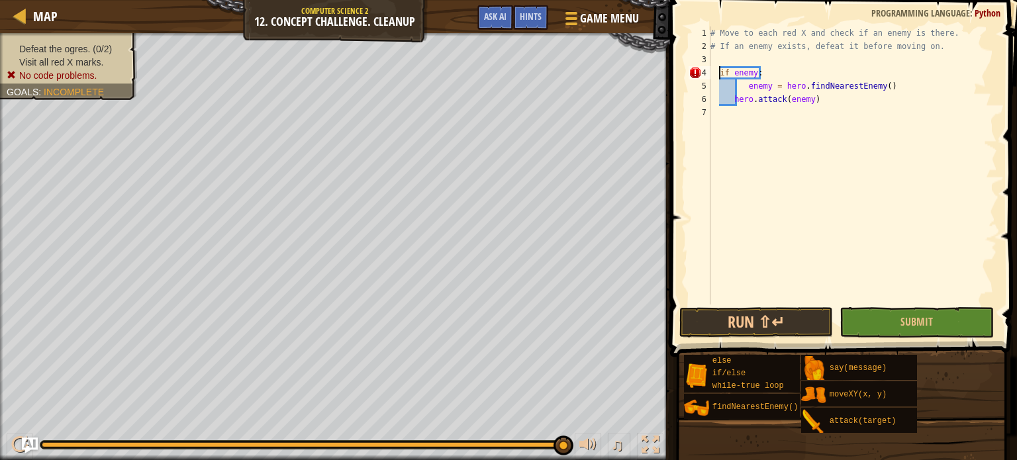
click at [717, 70] on div "# Move to each red X and check if an enemy is there. # If an enemy exists, defe…" at bounding box center [852, 178] width 289 height 305
click at [743, 86] on div "# Move to each red X and check if an enemy is there. # If an enemy exists, defe…" at bounding box center [852, 178] width 289 height 305
click at [735, 102] on div "# Move to each red X and check if an enemy is there. # If an enemy exists, defe…" at bounding box center [852, 178] width 289 height 305
click at [726, 98] on div "# Move to each red X and check if an enemy is there. # If an enemy exists, defe…" at bounding box center [852, 178] width 289 height 305
click at [728, 100] on div "# Move to each red X and check if an enemy is there. # If an enemy exists, defe…" at bounding box center [852, 178] width 289 height 305
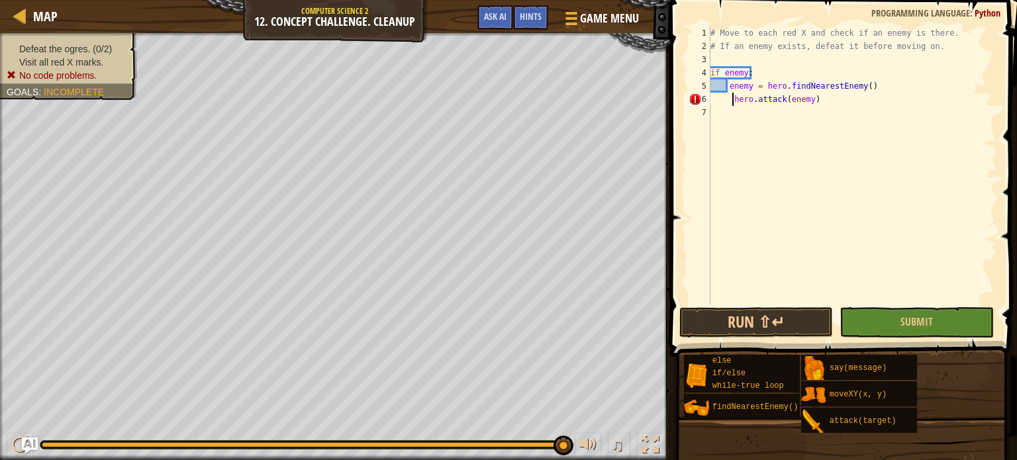
click at [731, 103] on div "# Move to each red X and check if an enemy is there. # If an enemy exists, defe…" at bounding box center [852, 178] width 289 height 305
type textarea "hero.attack(enemy)"
click at [695, 314] on button "Run ⇧↵" at bounding box center [756, 322] width 154 height 30
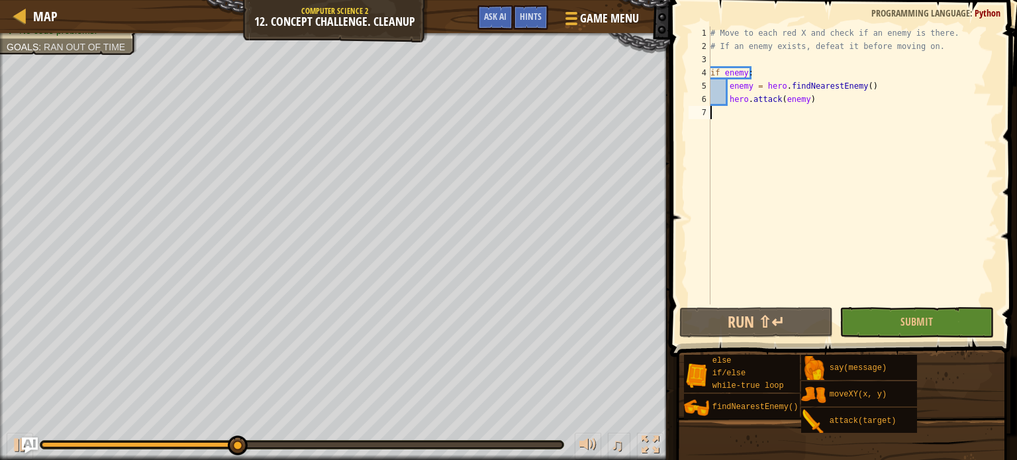
click at [736, 116] on div "# Move to each red X and check if an enemy is there. # If an enemy exists, defe…" at bounding box center [852, 178] width 289 height 305
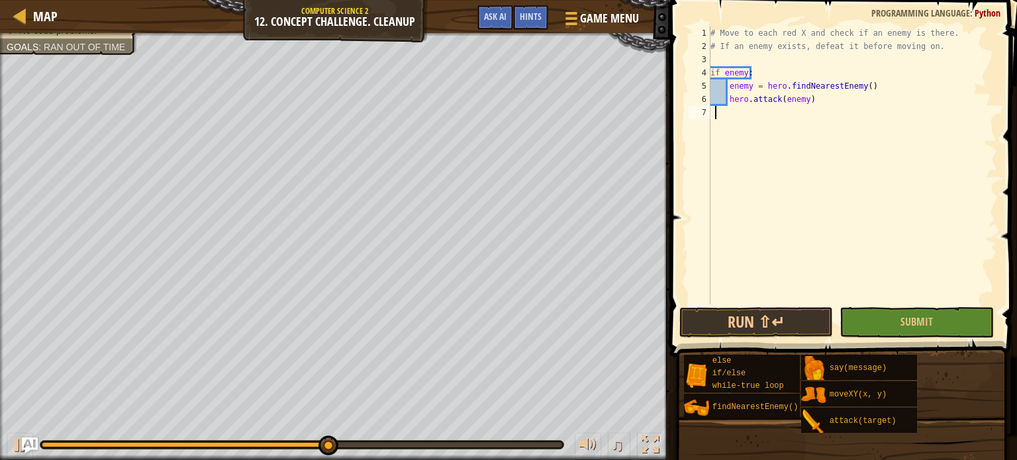
type textarea "g"
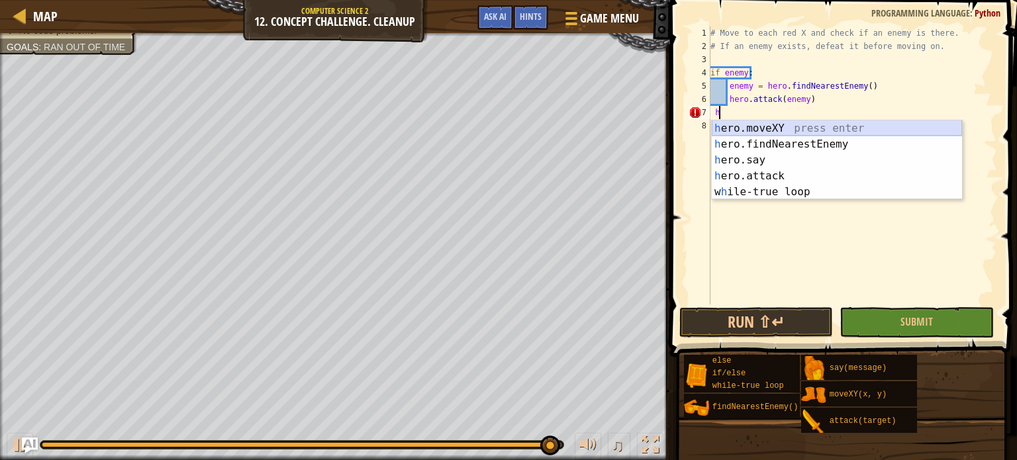
click at [770, 129] on div "h ero.moveXY press enter h ero.findNearestEnemy press enter h ero.say press ent…" at bounding box center [837, 175] width 250 height 111
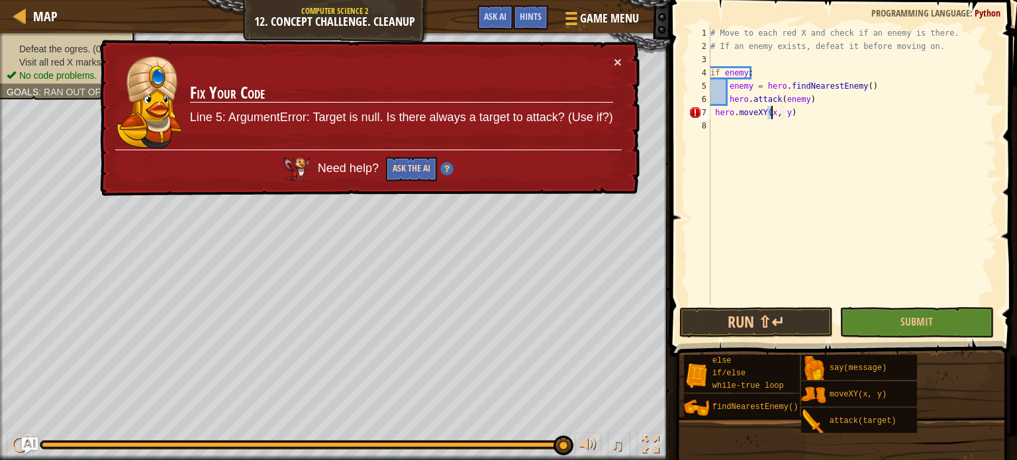
type textarea "hero.moveXY(x, y)"
click at [387, 165] on button "Ask the AI" at bounding box center [411, 169] width 51 height 24
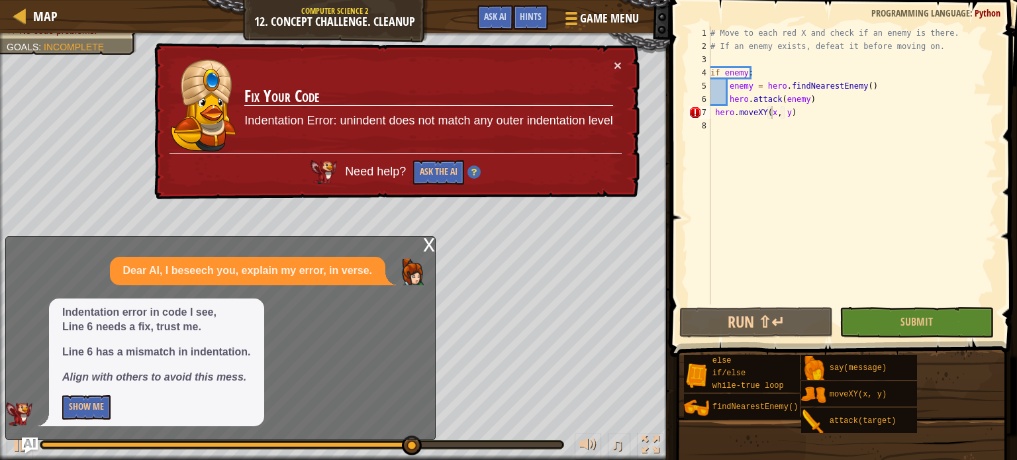
click at [622, 63] on div "× Fix Your Code Indentation Error: unindent does not match any outer indentatio…" at bounding box center [396, 122] width 489 height 160
click at [621, 63] on button "×" at bounding box center [618, 67] width 8 height 14
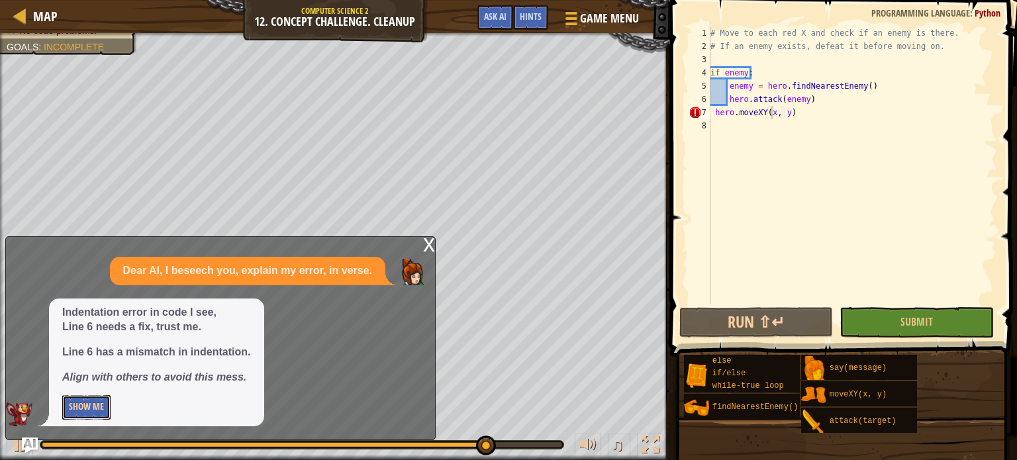
click at [86, 419] on button "Show Me" at bounding box center [86, 407] width 48 height 24
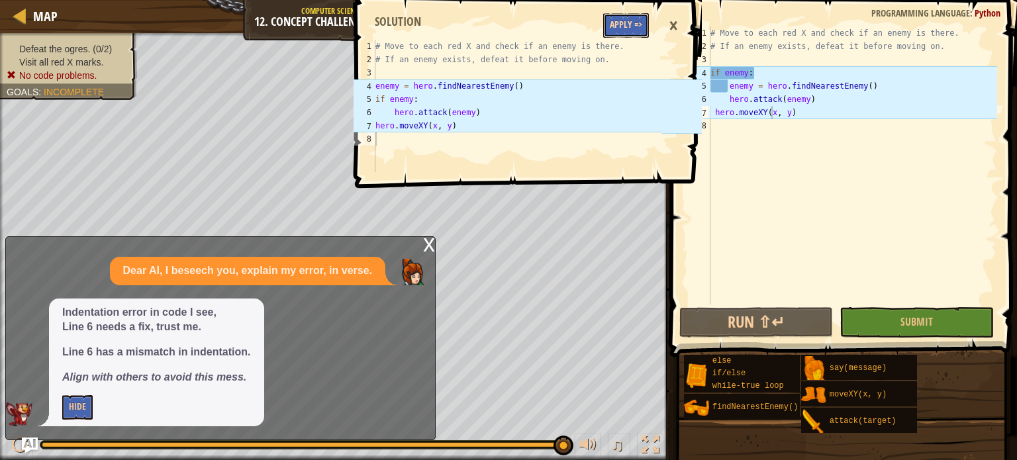
click at [623, 26] on button "Apply =>" at bounding box center [626, 25] width 46 height 24
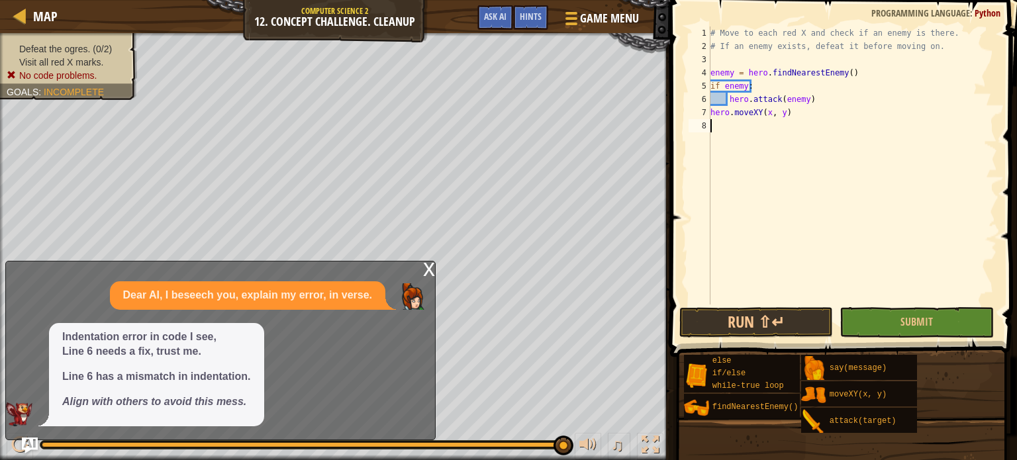
click at [428, 269] on div "x" at bounding box center [429, 267] width 12 height 13
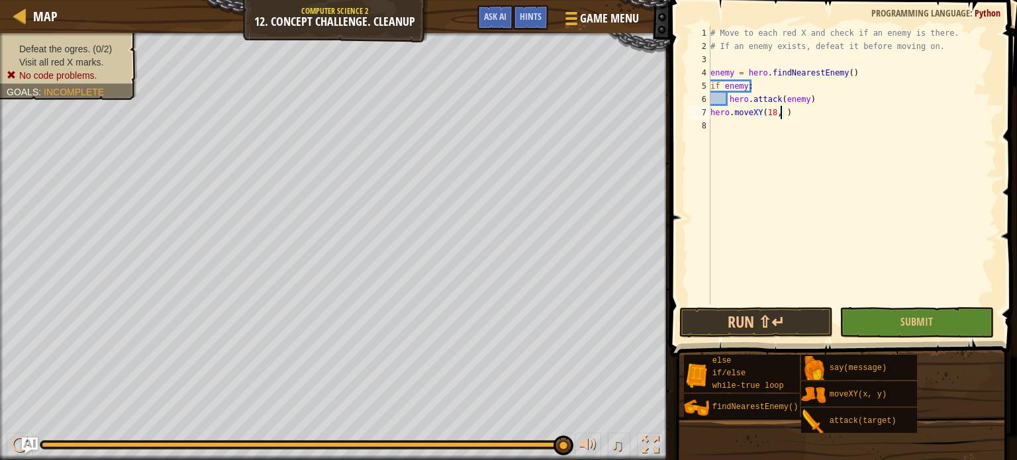
scroll to position [6, 5]
type textarea "hero.moveXY(18, 14)"
click at [747, 314] on button "Run ⇧↵" at bounding box center [756, 322] width 154 height 30
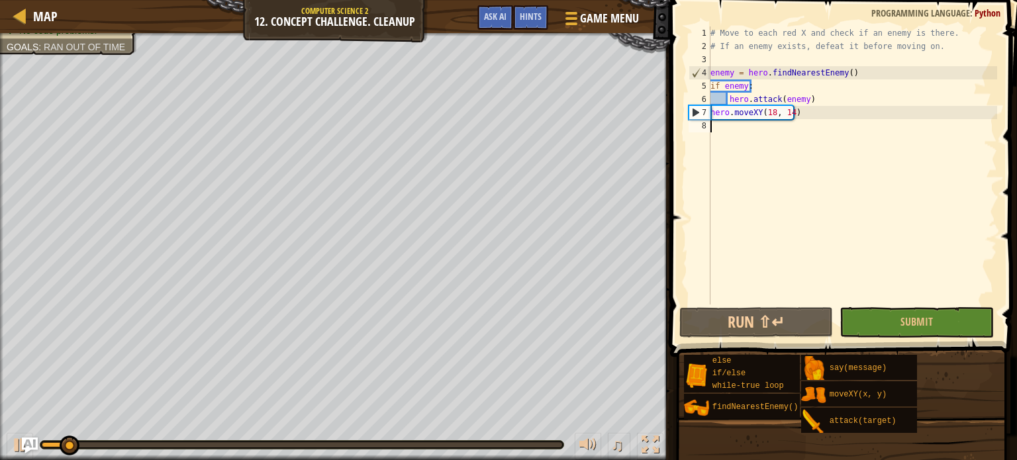
click at [741, 134] on div "# Move to each red X and check if an enemy is there. # If an enemy exists, defe…" at bounding box center [852, 178] width 289 height 305
click at [716, 112] on div "# Move to each red X and check if an enemy is there. # If an enemy exists, defe…" at bounding box center [852, 178] width 289 height 305
click at [710, 111] on div "# Move to each red X and check if an enemy is there. # If an enemy exists, defe…" at bounding box center [852, 178] width 289 height 305
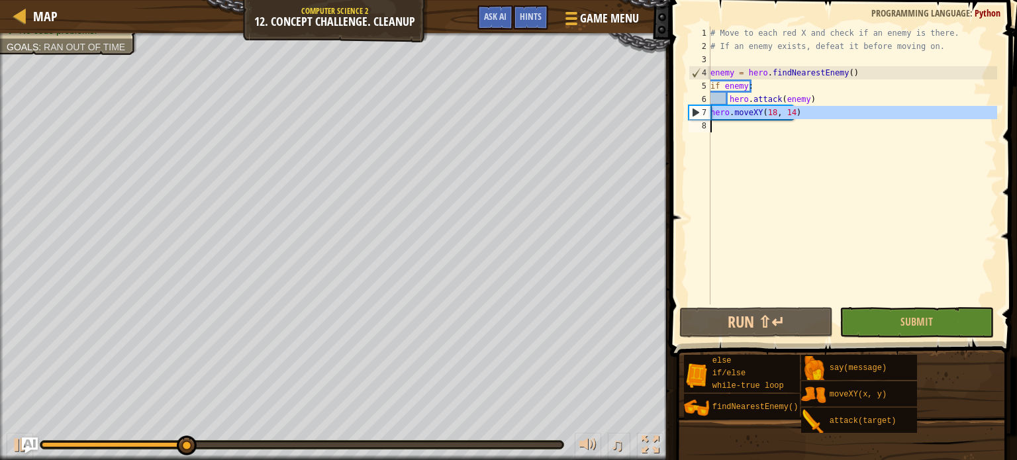
drag, startPoint x: 711, startPoint y: 111, endPoint x: 808, endPoint y: 121, distance: 97.9
click at [808, 121] on div "# Move to each red X and check if an enemy is there. # If an enemy exists, defe…" at bounding box center [852, 178] width 289 height 305
type textarea "hero.moveXY(18, 14)"
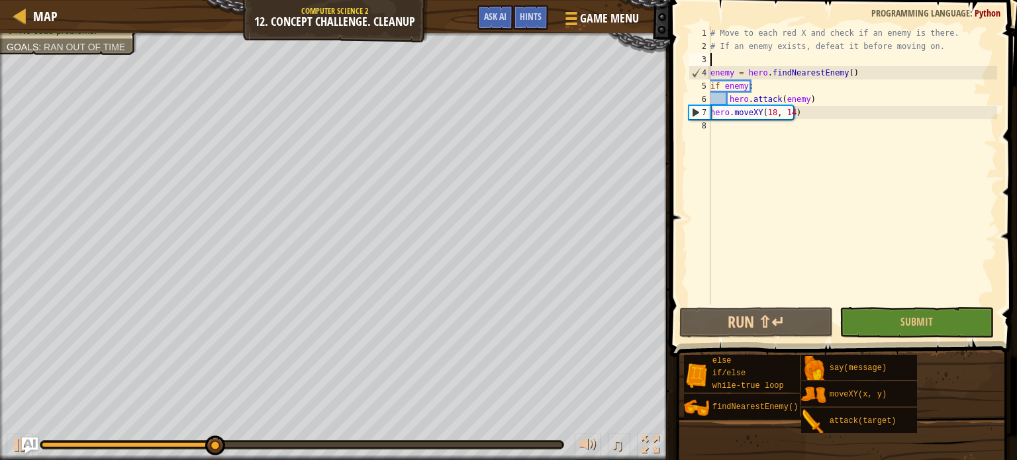
click at [743, 56] on div "# Move to each red X and check if an enemy is there. # If an enemy exists, defe…" at bounding box center [852, 178] width 289 height 305
paste textarea "hero.attack(enemy) hero.moveXY(18, 14)"
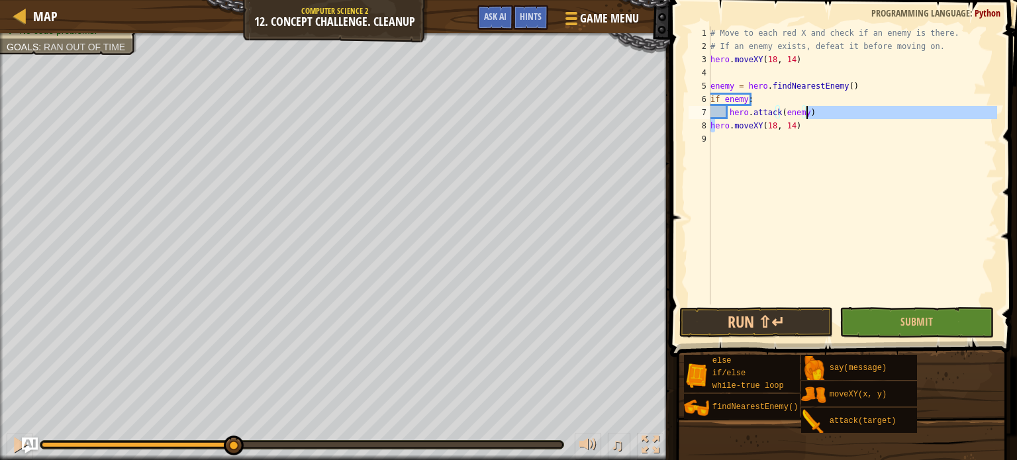
drag, startPoint x: 713, startPoint y: 124, endPoint x: 816, endPoint y: 113, distance: 103.2
click at [816, 113] on div "# Move to each red X and check if an enemy is there. # If an enemy exists, defe…" at bounding box center [852, 178] width 289 height 305
click at [814, 115] on div "# Move to each red X and check if an enemy is there. # If an enemy exists, defe…" at bounding box center [852, 165] width 289 height 278
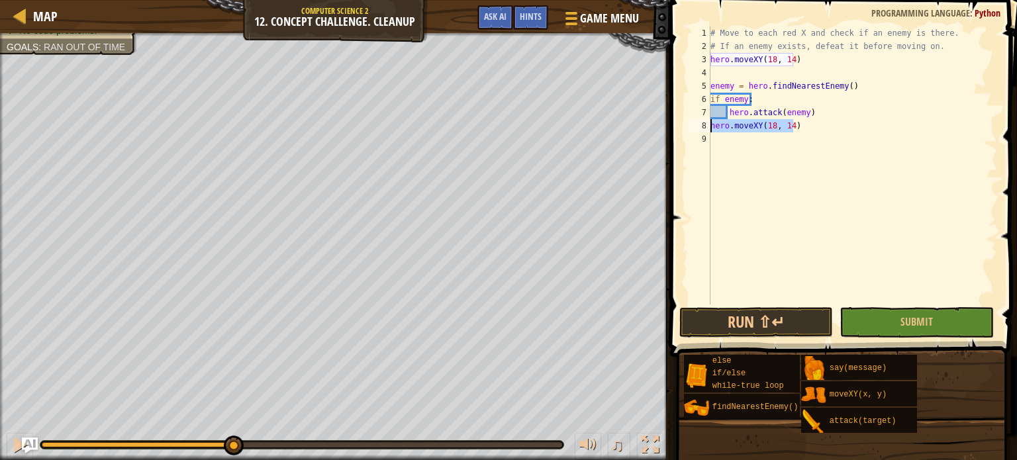
drag, startPoint x: 793, startPoint y: 126, endPoint x: 687, endPoint y: 130, distance: 106.0
click at [687, 130] on div "hero.attack(enemy) 1 2 3 4 5 6 7 8 9 # Move to each red X and check if an enemy…" at bounding box center [841, 165] width 311 height 278
type textarea "hero.moveXY(18, 14)"
click at [718, 71] on div "# Move to each red X and check if an enemy is there. # If an enemy exists, defe…" at bounding box center [852, 178] width 289 height 305
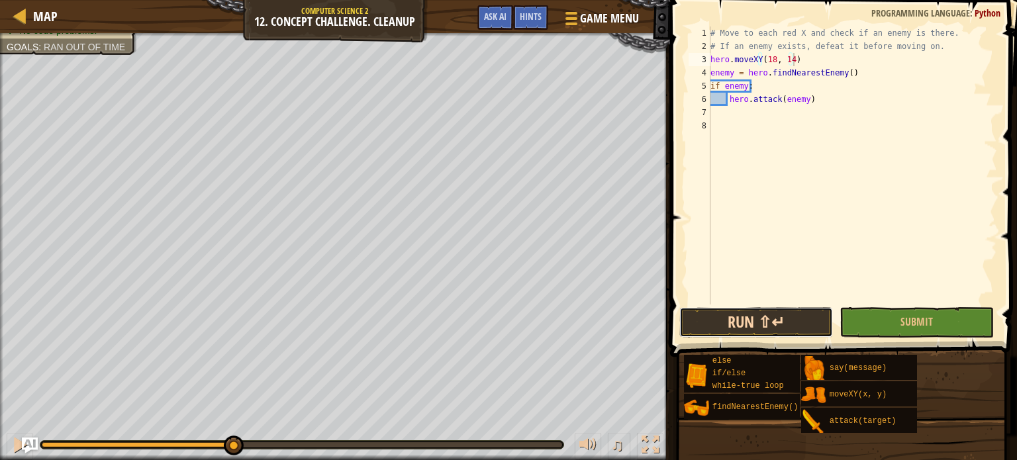
click at [729, 319] on button "Run ⇧↵" at bounding box center [756, 322] width 154 height 30
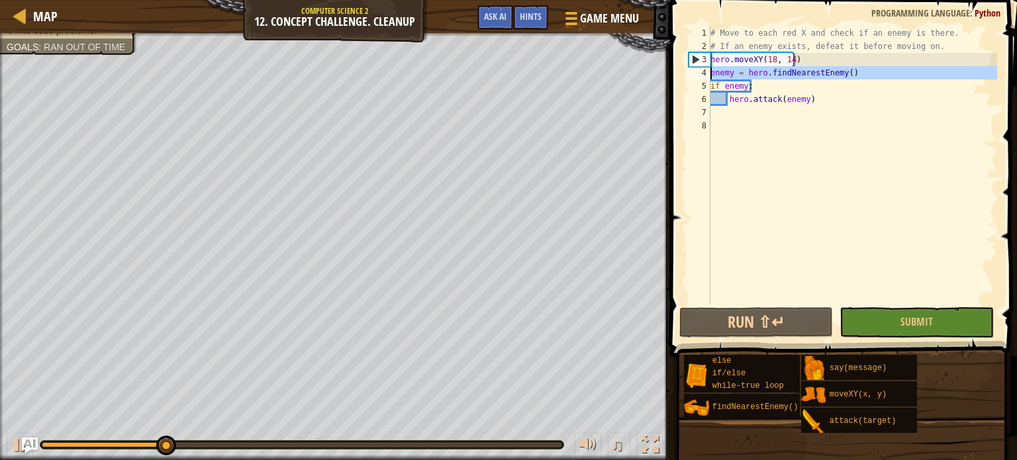
click at [708, 72] on div "4" at bounding box center [699, 72] width 22 height 13
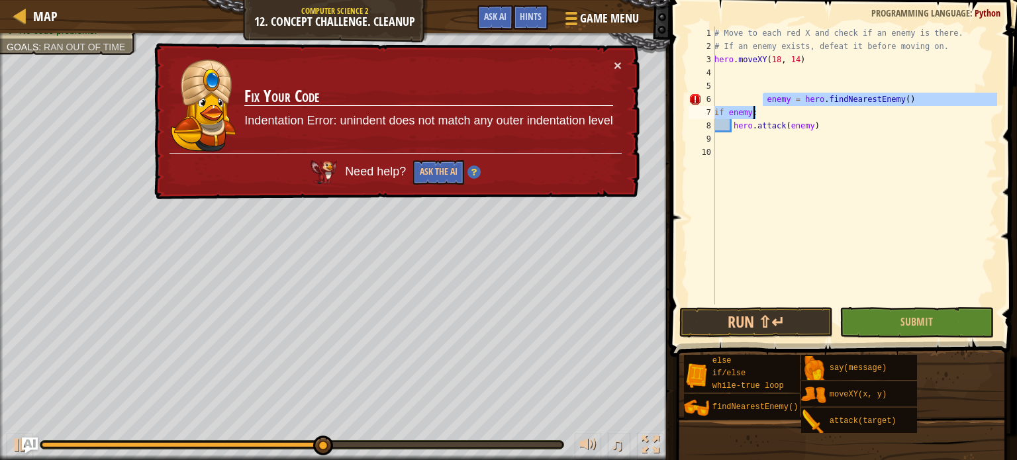
drag, startPoint x: 761, startPoint y: 97, endPoint x: 936, endPoint y: 109, distance: 175.1
click at [936, 109] on div "# Move to each red X and check if an enemy is there. # If an enemy exists, defe…" at bounding box center [854, 178] width 285 height 305
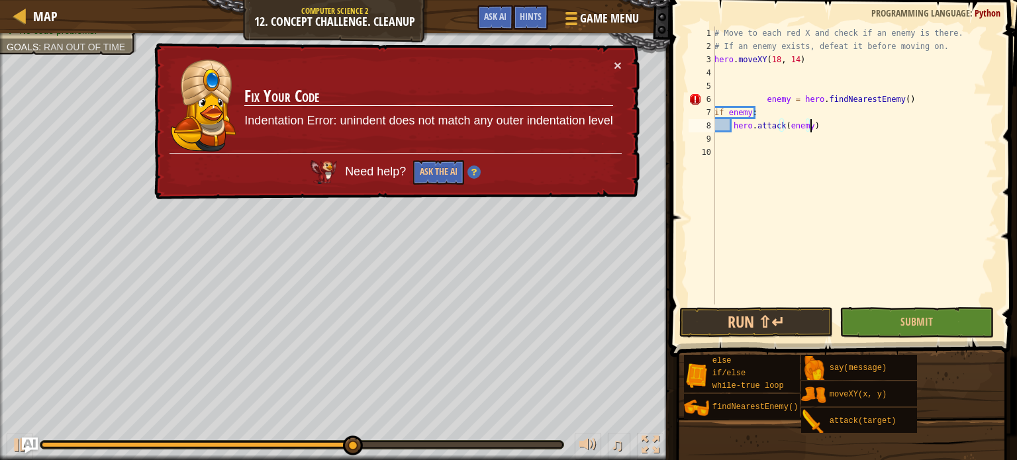
click at [855, 121] on div "# Move to each red X and check if an enemy is there. # If an enemy exists, defe…" at bounding box center [854, 178] width 285 height 305
type textarea "hero.attack(enemy)"
click at [733, 126] on div "# Move to each red X and check if an enemy is there. # If an enemy exists, defe…" at bounding box center [854, 178] width 285 height 305
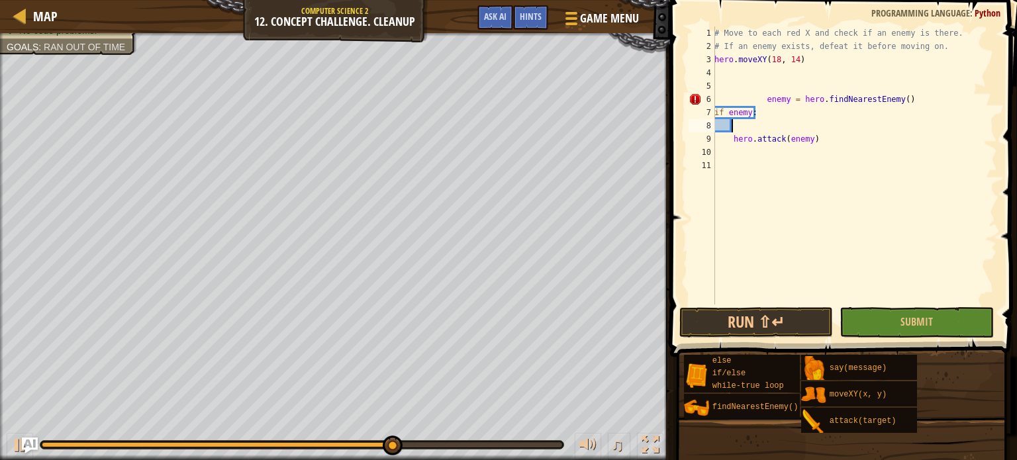
click at [734, 126] on div "# Move to each red X and check if an enemy is there. # If an enemy exists, defe…" at bounding box center [854, 178] width 285 height 305
paste textarea "if enemy:"
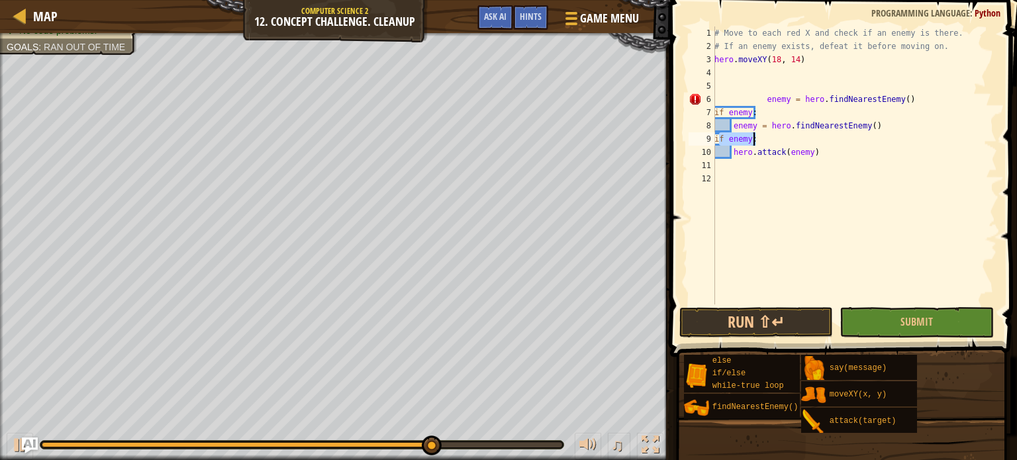
drag, startPoint x: 719, startPoint y: 140, endPoint x: 768, endPoint y: 140, distance: 49.0
click at [768, 140] on div "# Move to each red X and check if an enemy is there. # If an enemy exists, defe…" at bounding box center [854, 178] width 285 height 305
type textarea "i"
click at [733, 148] on div "# Move to each red X and check if an enemy is there. # If an enemy exists, defe…" at bounding box center [854, 178] width 285 height 305
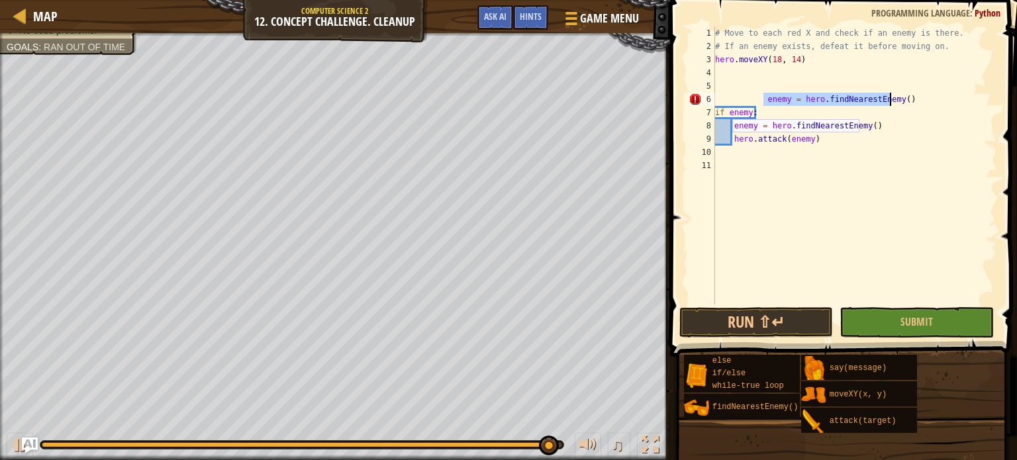
drag, startPoint x: 761, startPoint y: 98, endPoint x: 892, endPoint y: 101, distance: 131.1
click at [892, 101] on div "# Move to each red X and check if an enemy is there. # If an enemy exists, defe…" at bounding box center [854, 178] width 285 height 305
paste textarea "if enemy:"
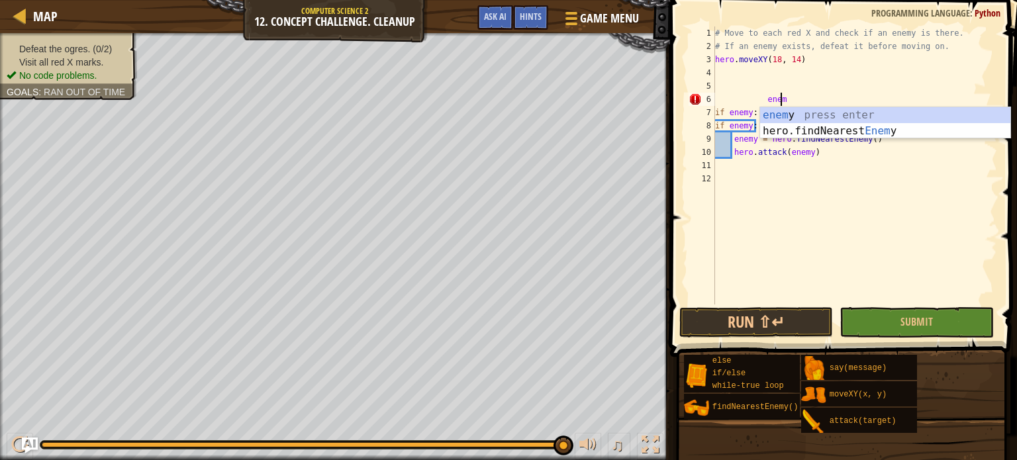
type textarea "e"
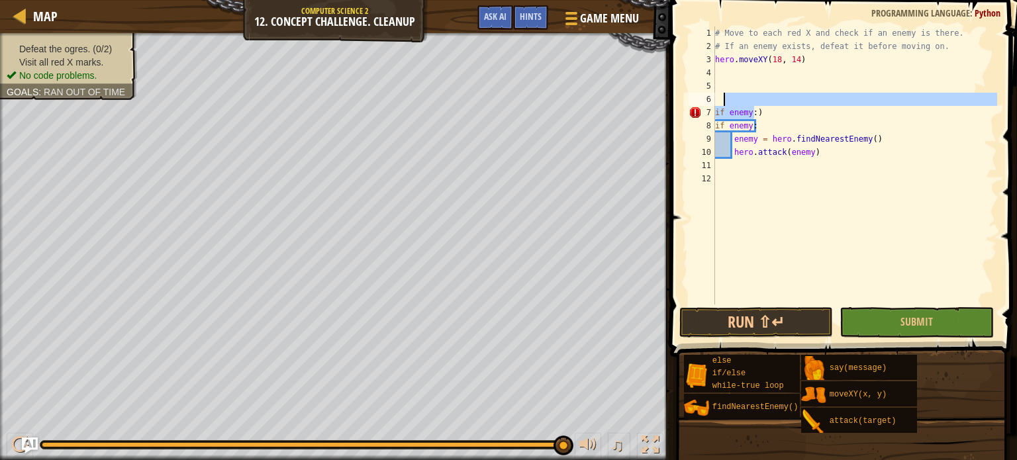
drag, startPoint x: 756, startPoint y: 106, endPoint x: 720, endPoint y: 105, distance: 35.8
click at [720, 105] on div "# Move to each red X and check if an enemy is there. # If an enemy exists, defe…" at bounding box center [854, 178] width 285 height 305
type textarea ")"
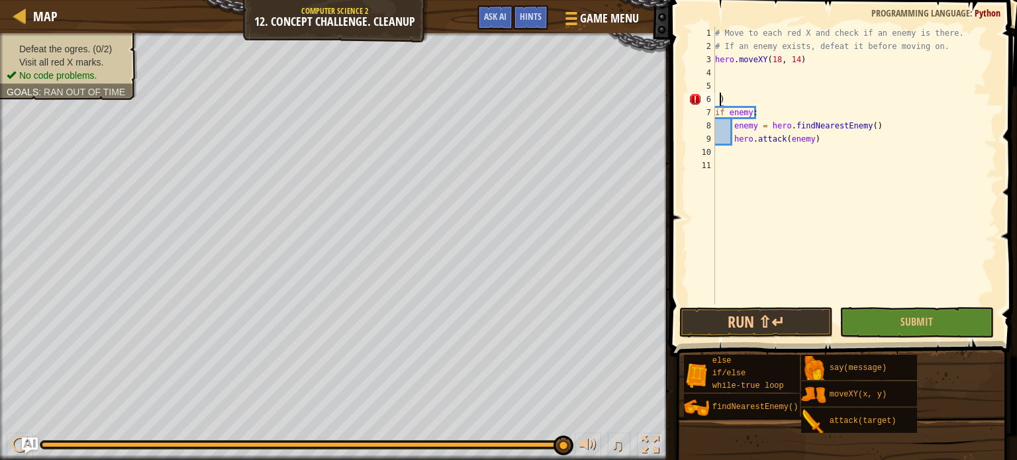
click at [720, 105] on div "# Move to each red X and check if an enemy is there. # If an enemy exists, defe…" at bounding box center [854, 178] width 285 height 305
click at [713, 108] on div "7" at bounding box center [701, 112] width 26 height 13
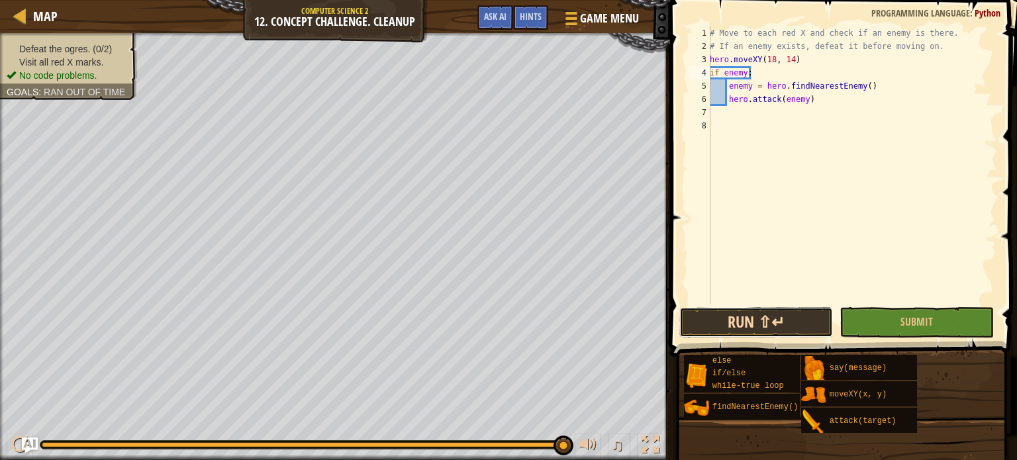
click at [712, 317] on button "Run ⇧↵" at bounding box center [756, 322] width 154 height 30
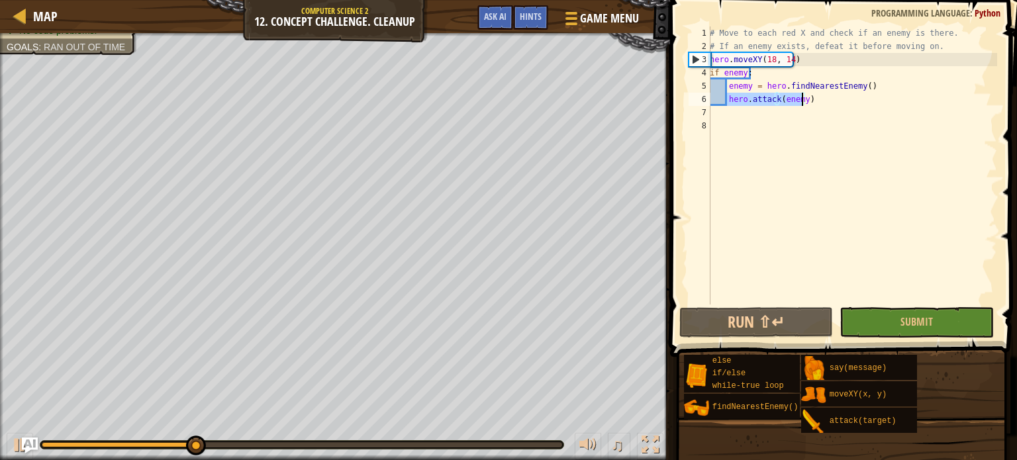
drag, startPoint x: 727, startPoint y: 98, endPoint x: 812, endPoint y: 103, distance: 85.5
click at [812, 103] on div "# Move to each red X and check if an enemy is there. # If an enemy exists, defe…" at bounding box center [852, 178] width 290 height 305
click at [726, 86] on div "# Move to each red X and check if an enemy is there. # If an enemy exists, defe…" at bounding box center [852, 178] width 290 height 305
type textarea "enemy = hero.findNearestEnemy()"
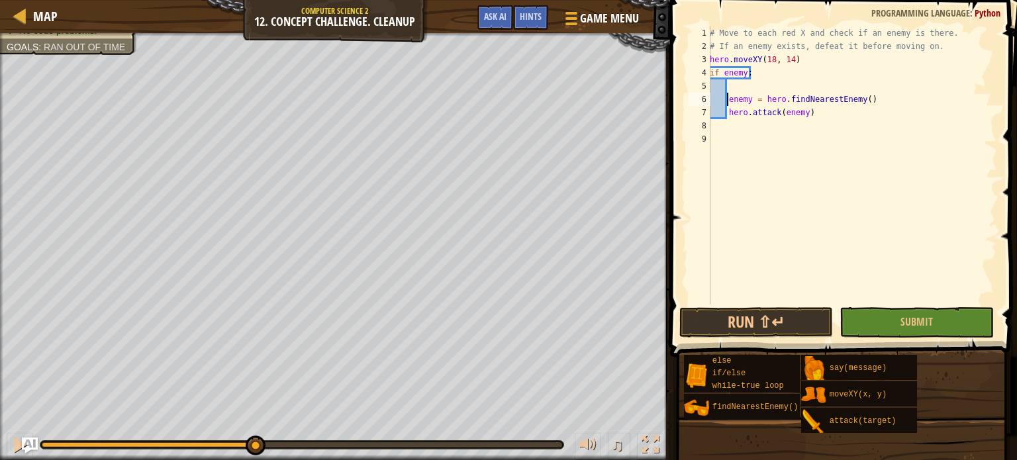
click at [728, 87] on div "# Move to each red X and check if an enemy is there. # If an enemy exists, defe…" at bounding box center [852, 178] width 290 height 305
paste textarea "hero.attack(enemy)"
type textarea "hero.attack(enemy)"
drag, startPoint x: 729, startPoint y: 113, endPoint x: 837, endPoint y: 115, distance: 107.2
click at [837, 115] on div "# Move to each red X and check if an enemy is there. # If an enemy exists, defe…" at bounding box center [852, 178] width 290 height 305
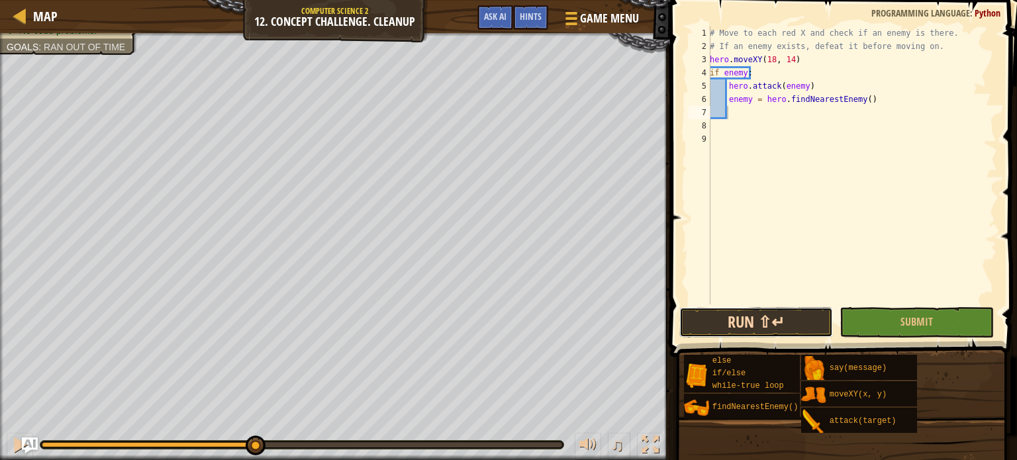
click at [744, 322] on button "Run ⇧↵" at bounding box center [756, 322] width 154 height 30
